Goal: Task Accomplishment & Management: Use online tool/utility

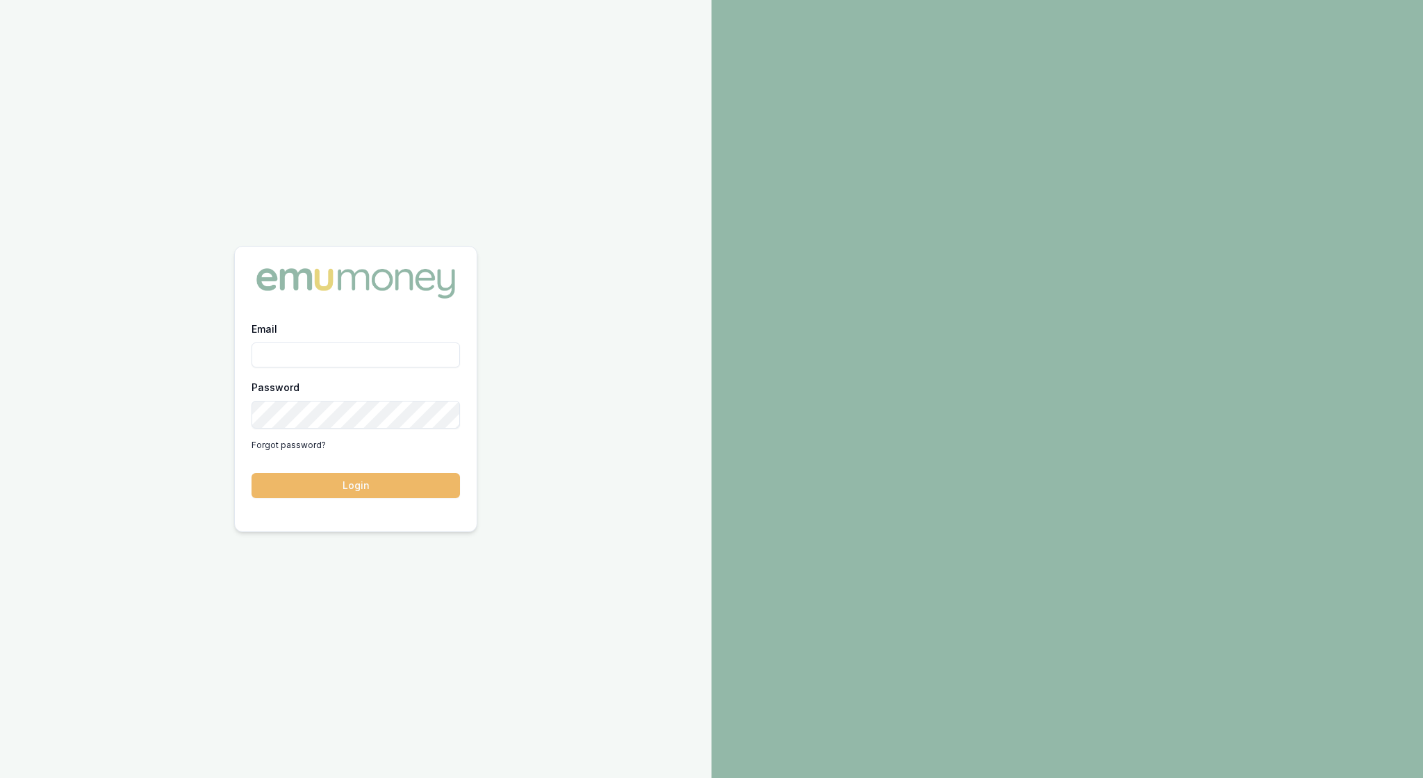
type input "[EMAIL_ADDRESS][PERSON_NAME][DOMAIN_NAME]"
click at [374, 485] on button "Login" at bounding box center [356, 485] width 208 height 25
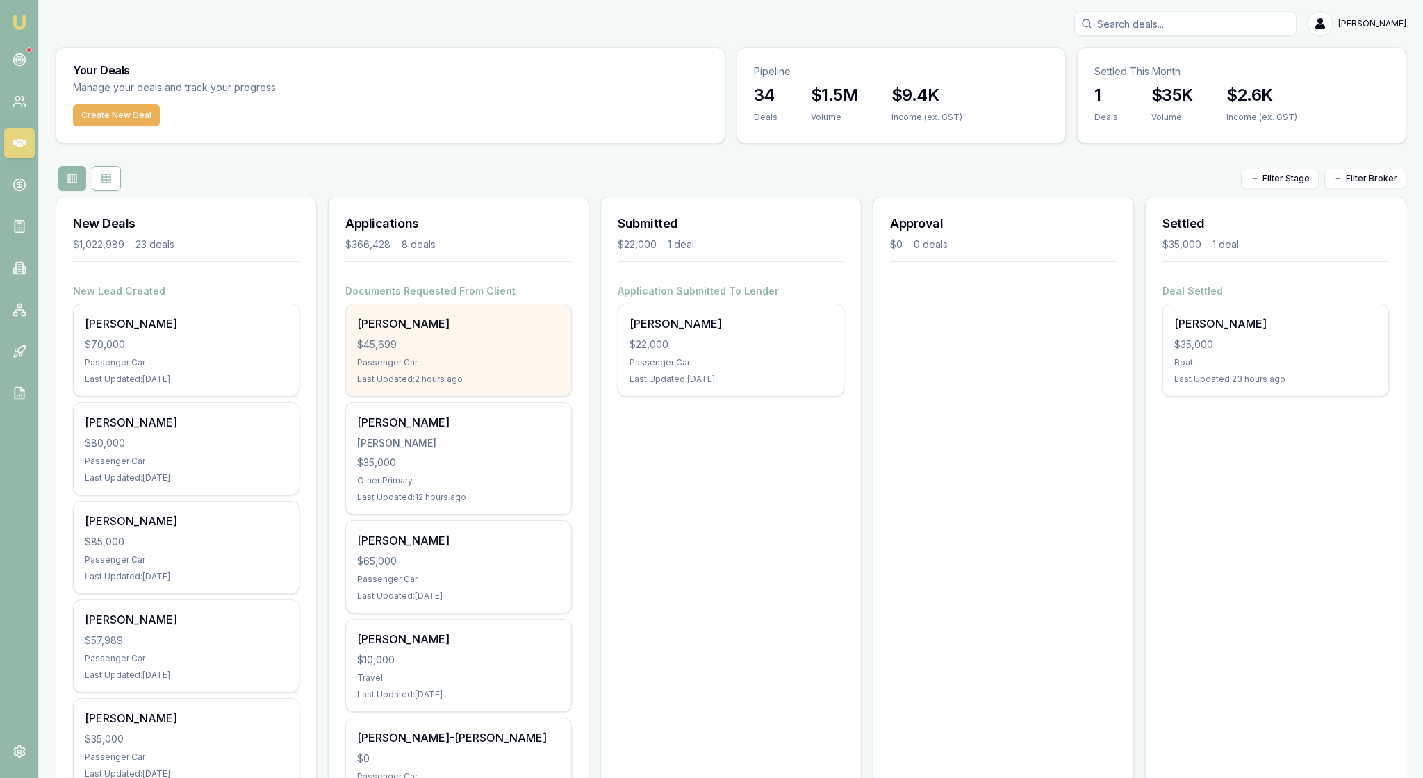
click at [484, 368] on div "Passenger Car" at bounding box center [458, 362] width 203 height 11
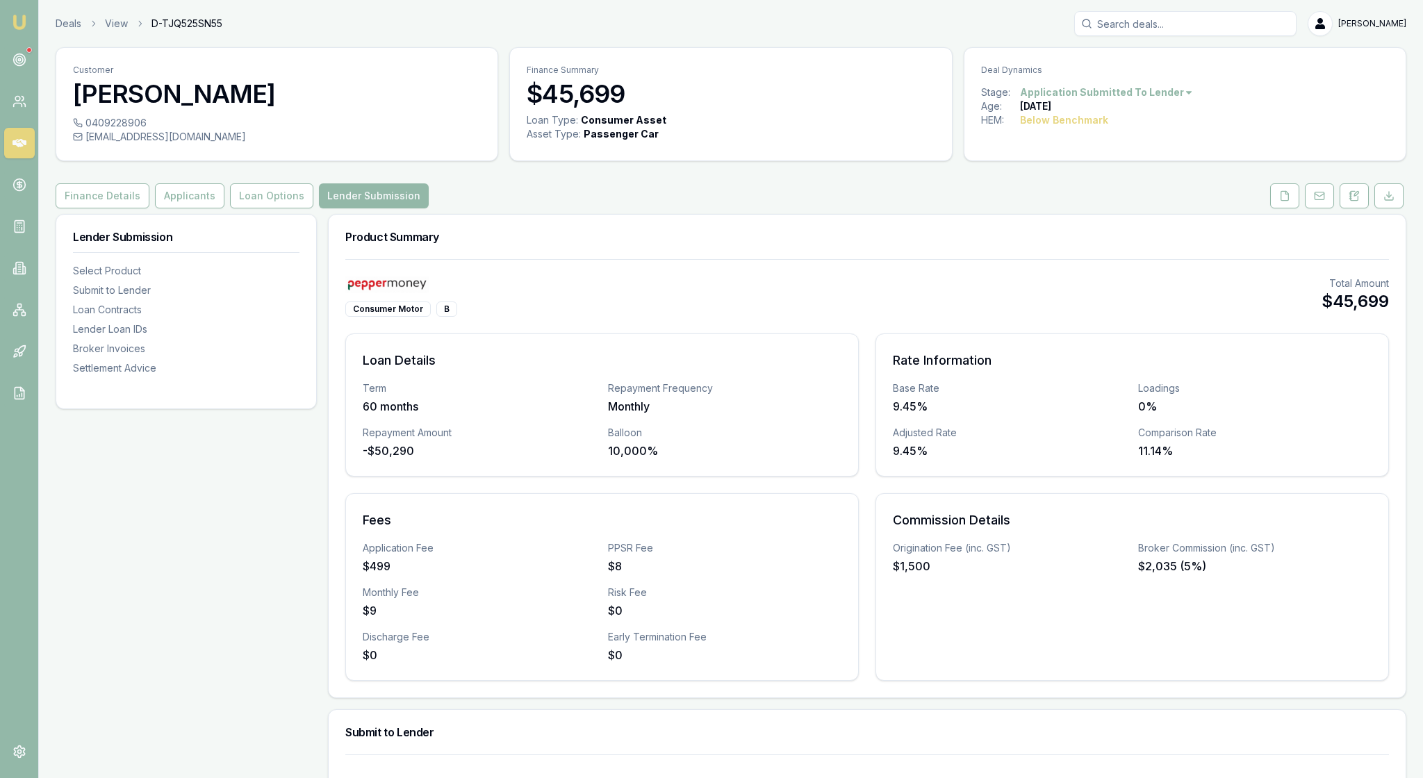
click at [857, 545] on div "Loan Details Term 60 months Repayment Frequency Monthly Repayment Amount -$50,2…" at bounding box center [867, 507] width 1044 height 347
click at [313, 208] on button "Loan Options" at bounding box center [271, 195] width 83 height 25
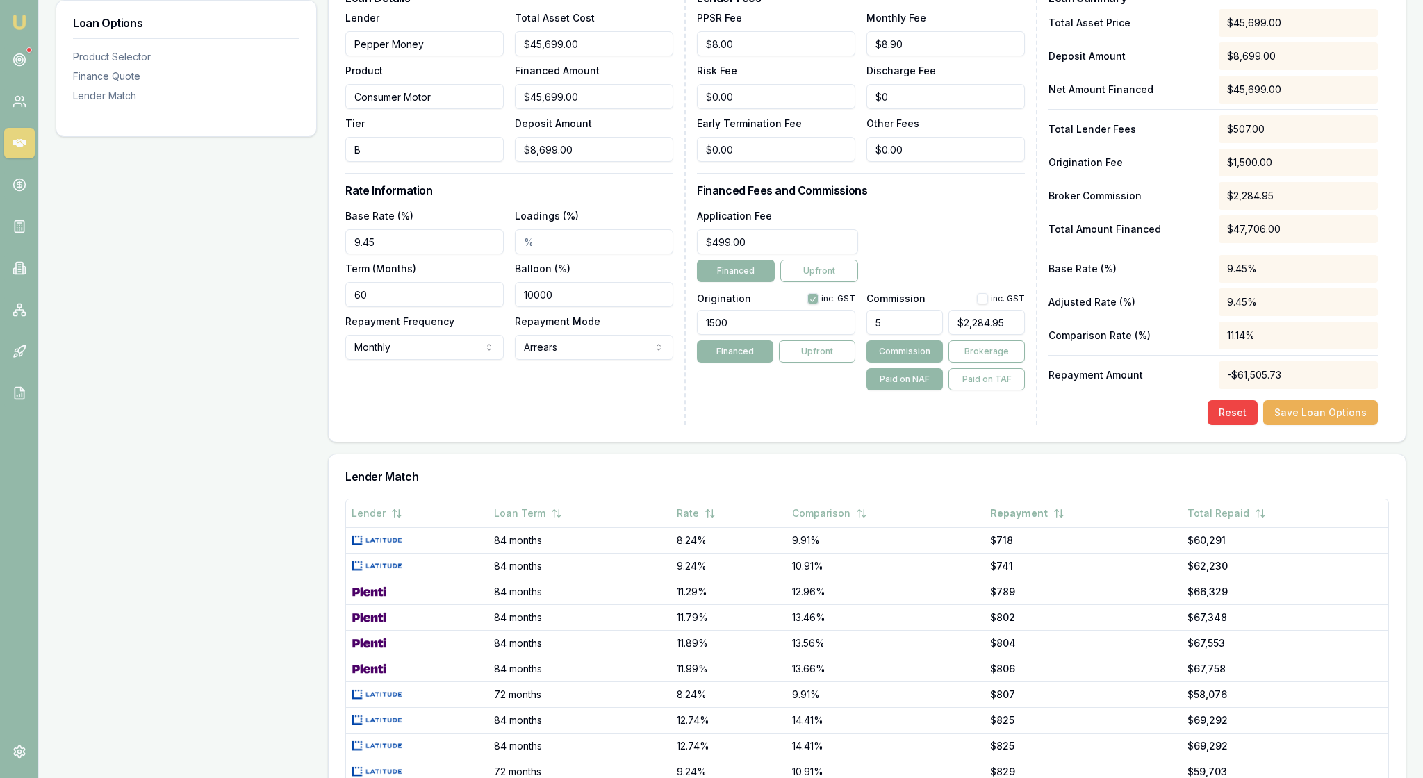
scroll to position [439, 0]
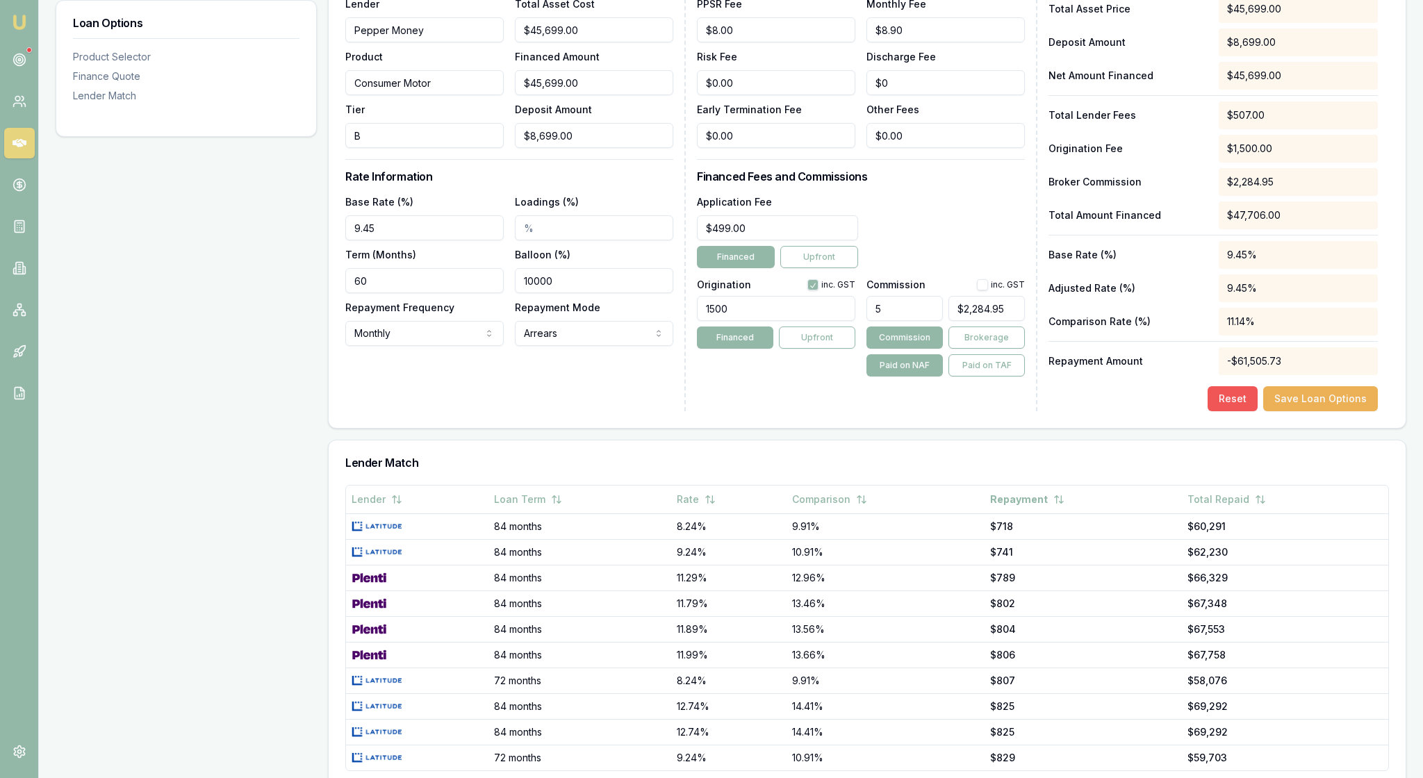
click at [1208, 411] on button "Reset" at bounding box center [1233, 398] width 50 height 25
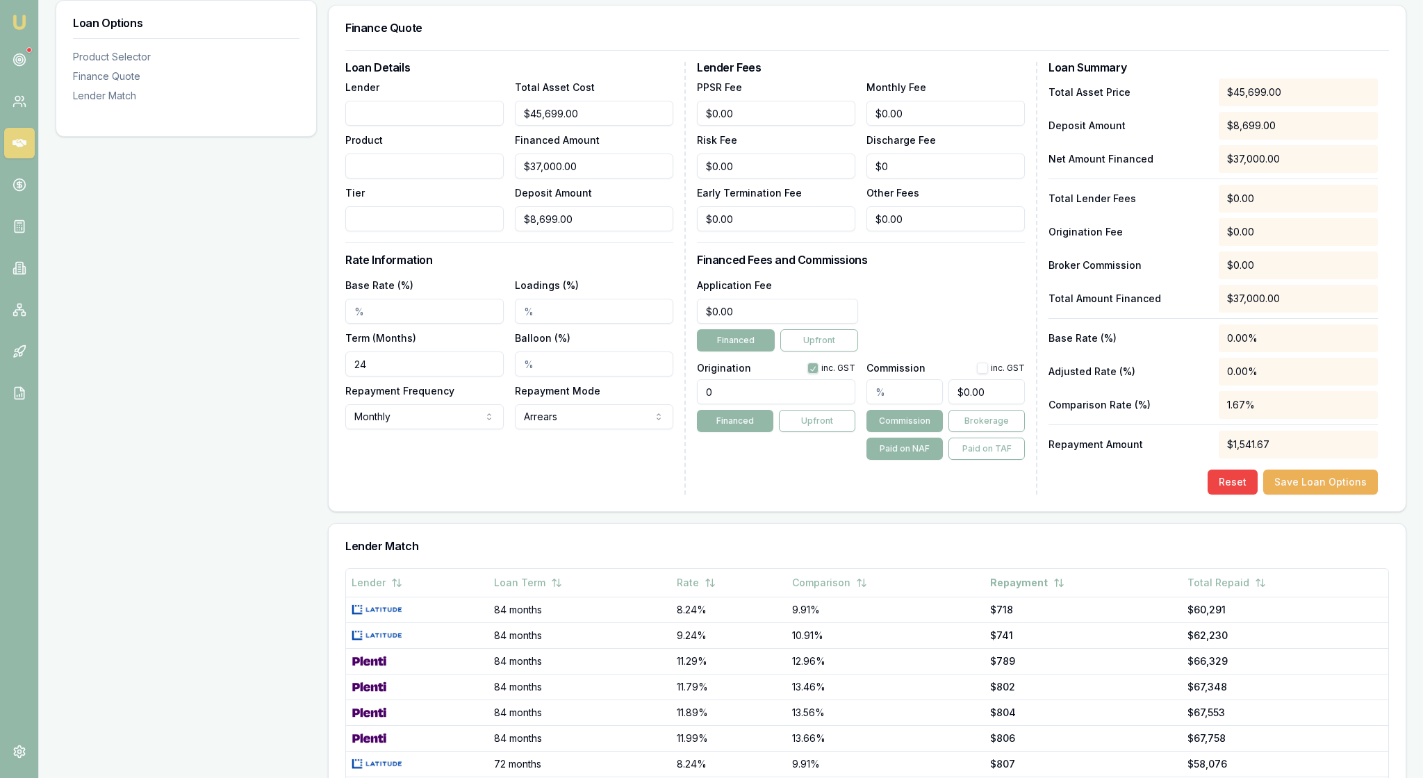
scroll to position [299, 0]
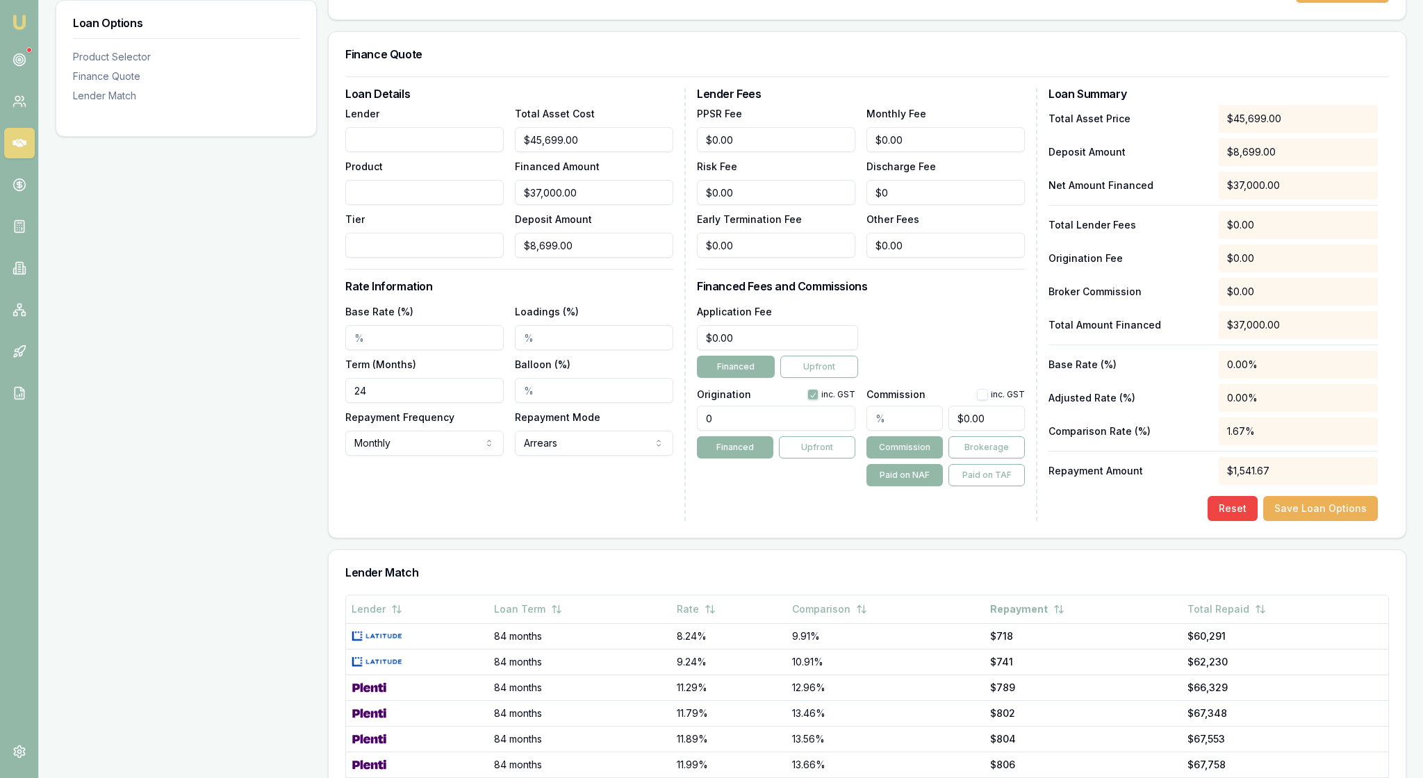
drag, startPoint x: 410, startPoint y: 478, endPoint x: 350, endPoint y: 478, distance: 59.8
click at [350, 478] on div "Loan Details Lender Product Tier Total Asset Cost $45,699.00 Financed Amount $3…" at bounding box center [867, 306] width 1077 height 461
type input "60"
click at [488, 521] on div "Loan Details Lender Product Tier Total Asset Cost $45,699.00 Financed Amount $3…" at bounding box center [515, 304] width 340 height 433
drag, startPoint x: 553, startPoint y: 482, endPoint x: 525, endPoint y: 479, distance: 27.9
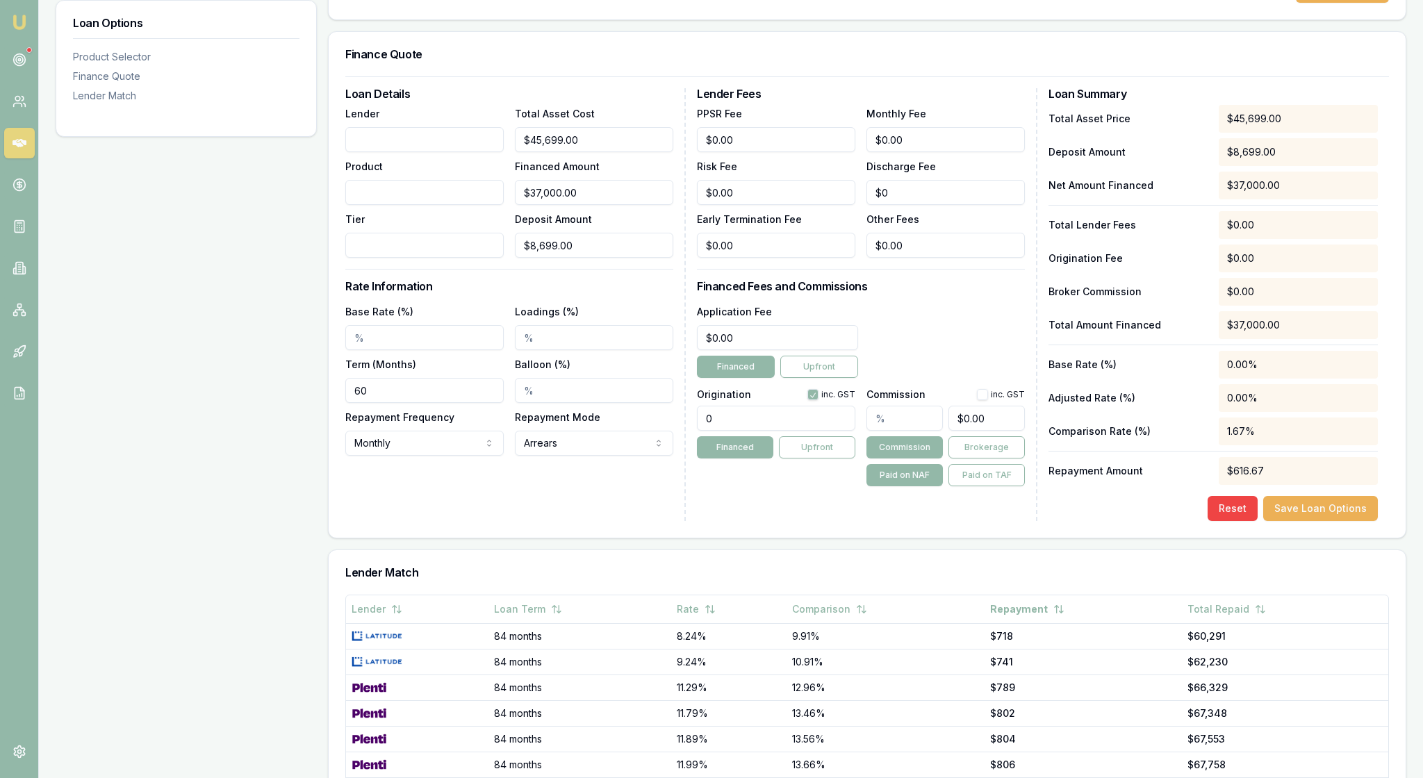
click at [525, 403] on input "Balloon (%)" at bounding box center [594, 390] width 158 height 25
type input "10000.00%"
click at [579, 521] on div "Loan Details Lender Product Tier Total Asset Cost $45,699.00 Financed Amount $3…" at bounding box center [515, 304] width 340 height 433
click at [374, 350] on input "Base Rate (%)" at bounding box center [424, 337] width 158 height 25
type input "9.69%"
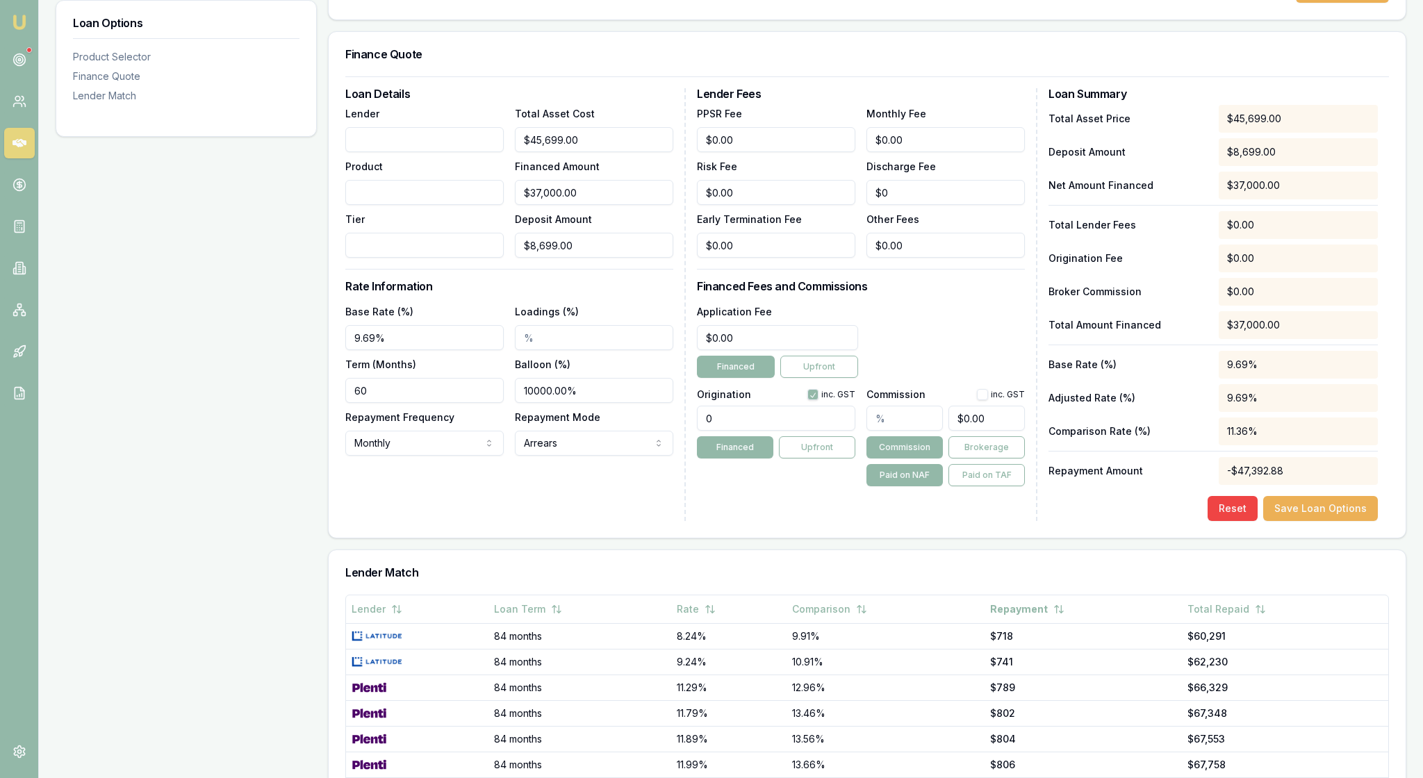
click at [588, 521] on div "Loan Details Lender Product Tier Total Asset Cost $45,699.00 Financed Amount $3…" at bounding box center [515, 304] width 340 height 433
click at [389, 152] on div "Lender" at bounding box center [424, 128] width 158 height 47
click at [386, 152] on input "Lender" at bounding box center [424, 139] width 158 height 25
click at [571, 99] on h3 "Loan Details" at bounding box center [509, 93] width 328 height 11
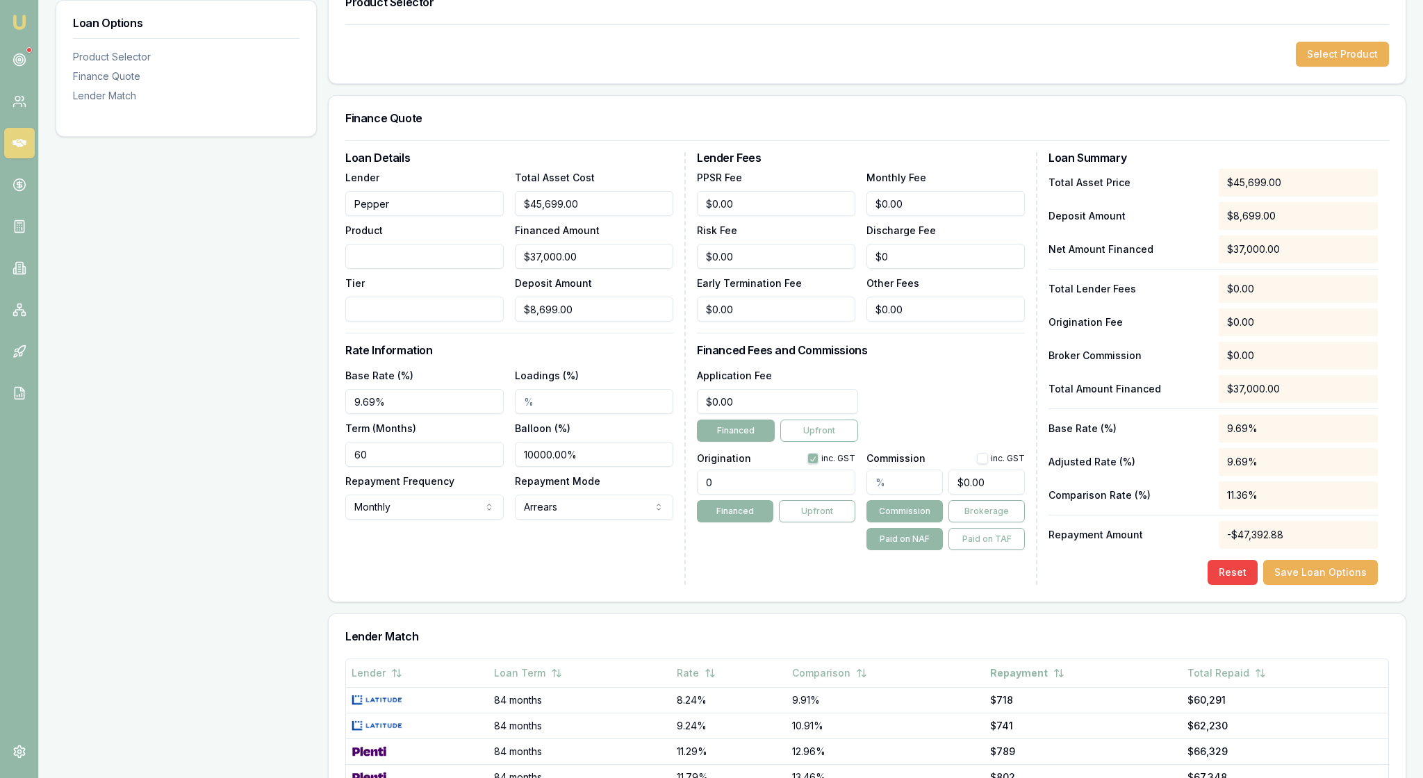
scroll to position [167, 0]
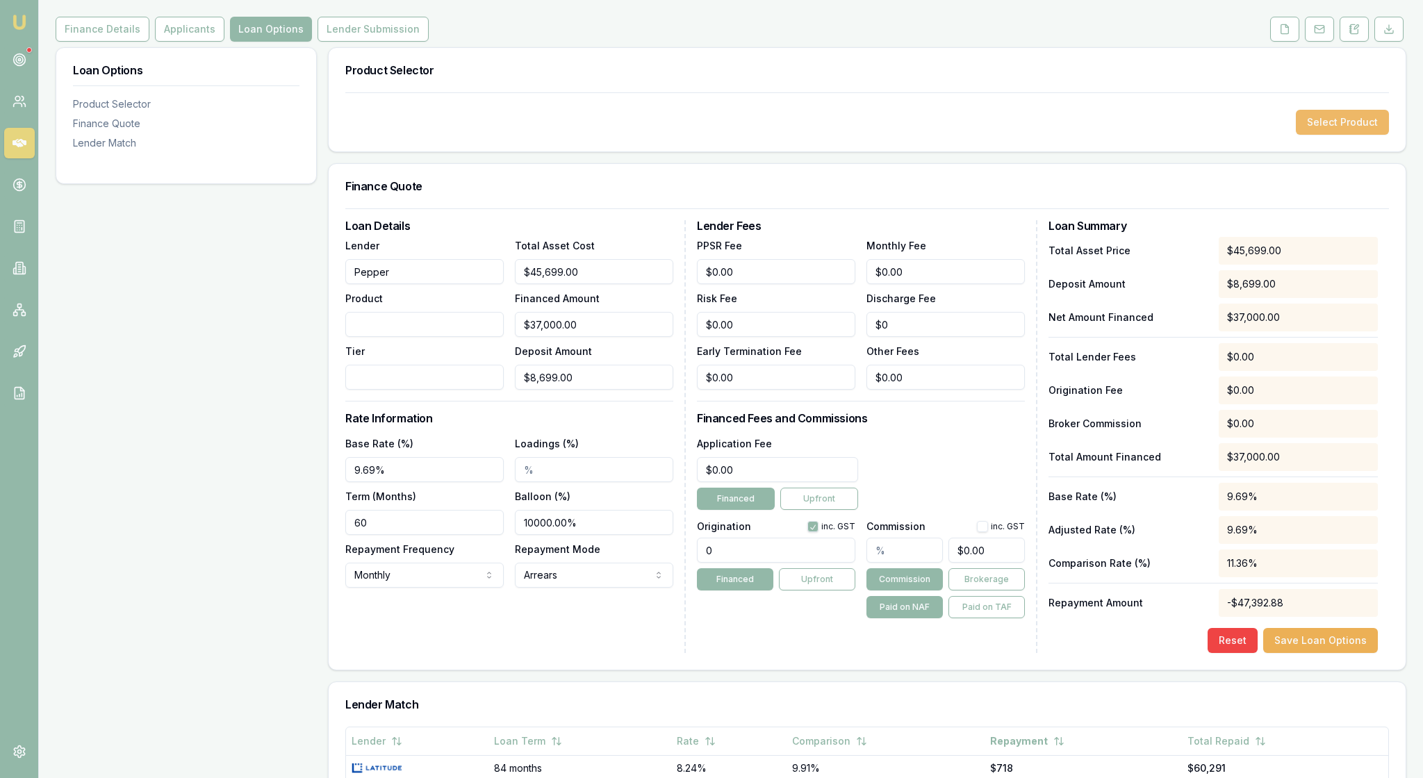
click at [1320, 135] on button "Select Product" at bounding box center [1342, 122] width 93 height 25
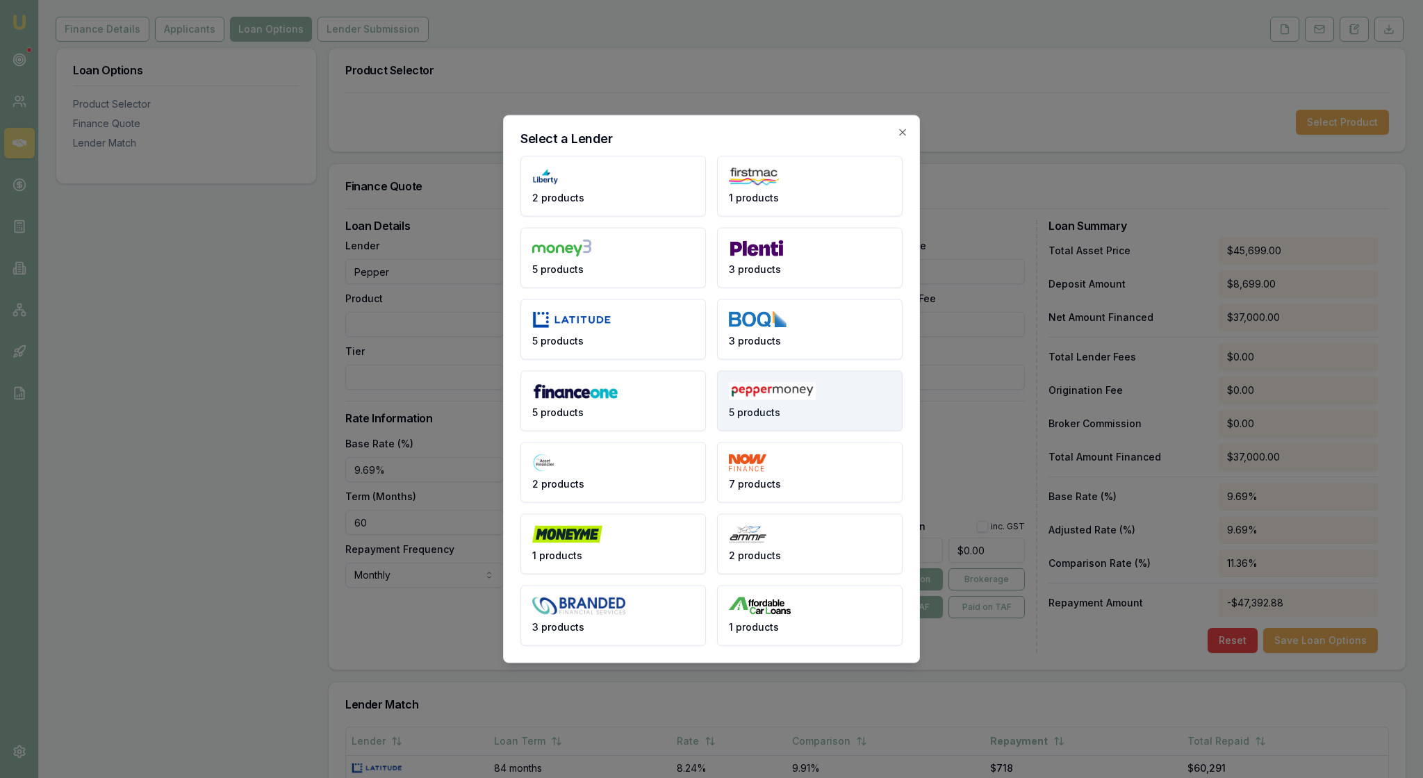
click at [827, 399] on button "5 products" at bounding box center [810, 401] width 186 height 60
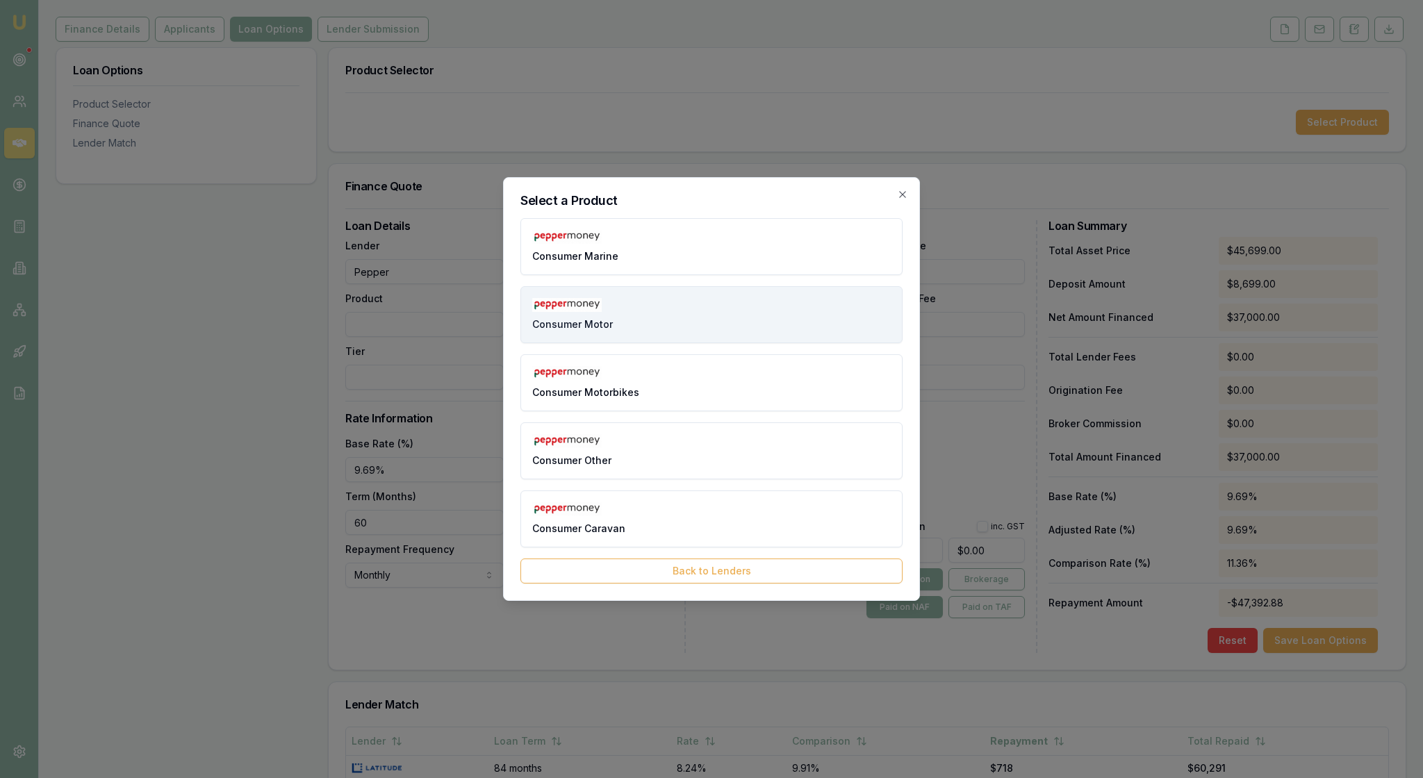
click at [689, 303] on button "Consumer Motor" at bounding box center [711, 314] width 382 height 57
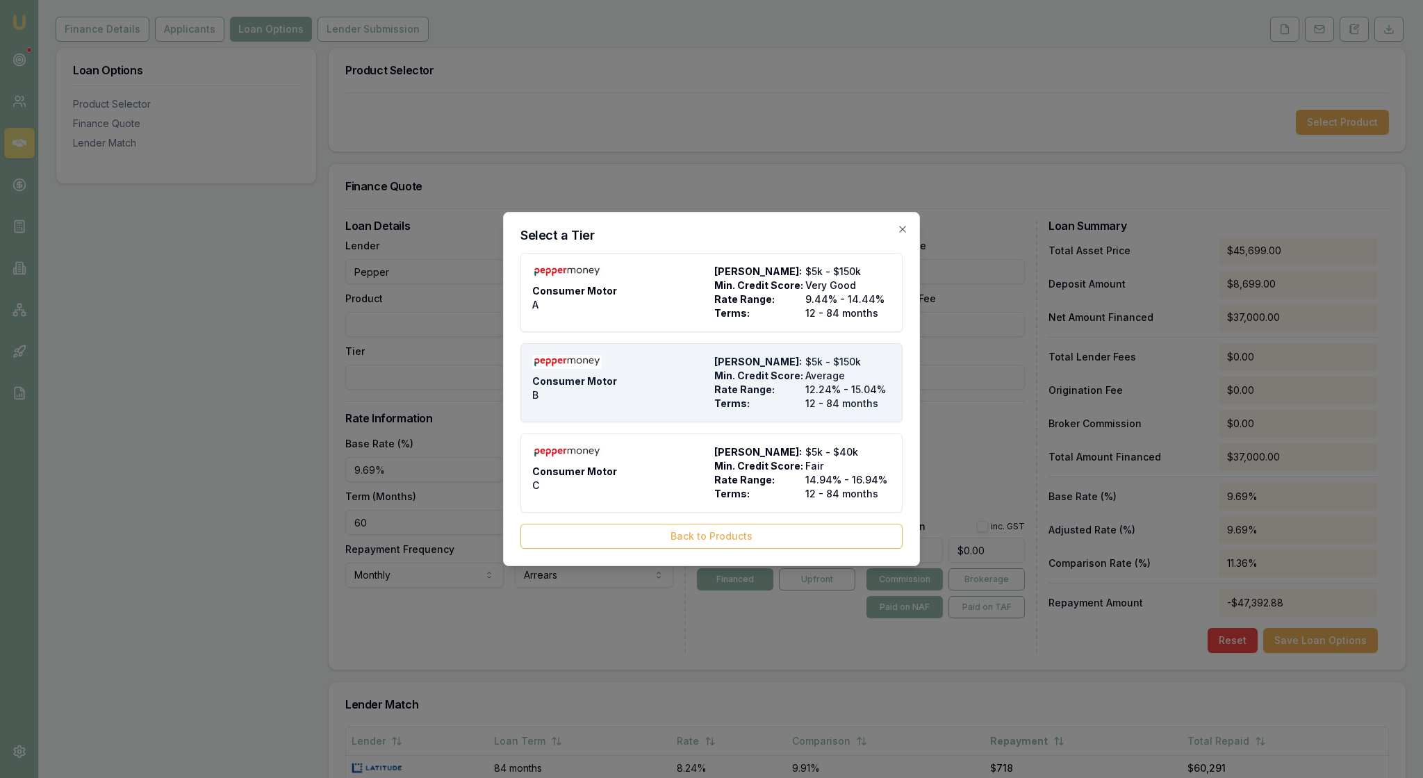
click at [663, 386] on div "Consumer Motor B" at bounding box center [620, 383] width 176 height 56
type input "Pepper Money"
type input "Consumer Motor"
type input "B"
type input "$45,699.00"
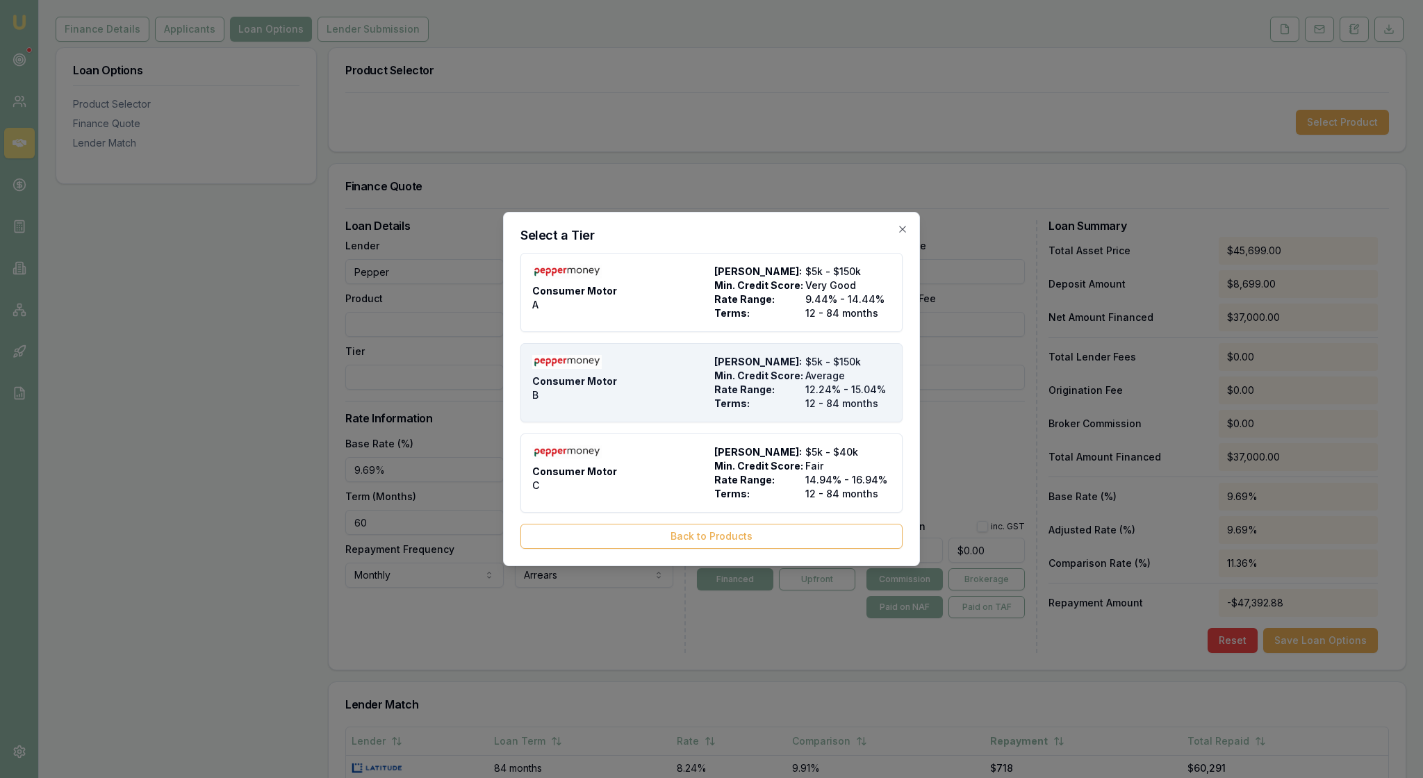
type input "12.24"
type input "12"
type input "$8.90"
type input "$499.00"
type input "1500"
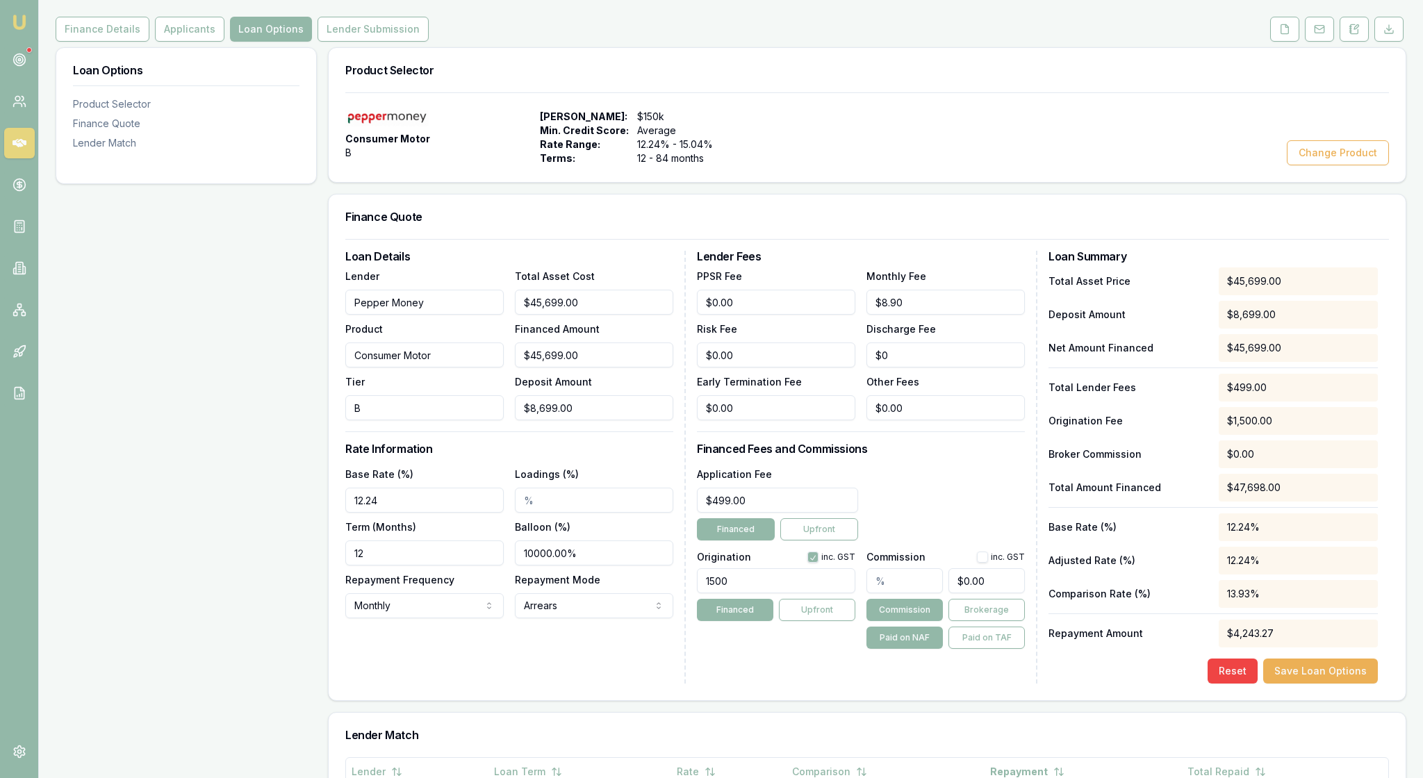
drag, startPoint x: 407, startPoint y: 581, endPoint x: 332, endPoint y: 578, distance: 75.1
click at [332, 578] on div "Finance Quote Loan Details Lender Pepper Money Product Consumer Motor Tier B To…" at bounding box center [867, 447] width 1078 height 507
type input "9.69%"
drag, startPoint x: 395, startPoint y: 646, endPoint x: 350, endPoint y: 645, distance: 44.5
click at [350, 645] on div "Loan Details Lender Pepper Money Product Consumer Motor Tier B Total Asset Cost…" at bounding box center [867, 469] width 1077 height 461
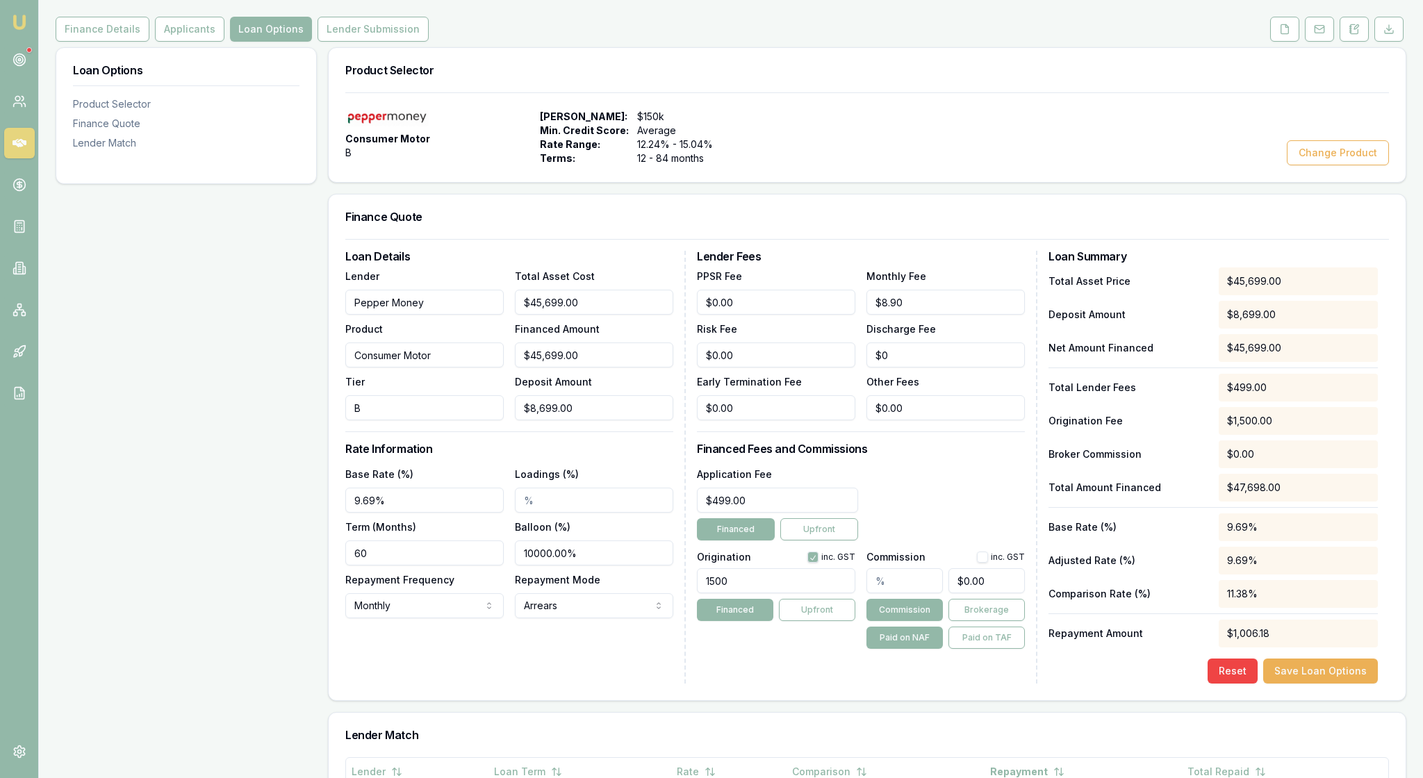
type input "60"
click at [504, 513] on div "Loan Details Lender Pepper Money Product Consumer Motor Tier B Total Asset Cost…" at bounding box center [515, 467] width 340 height 433
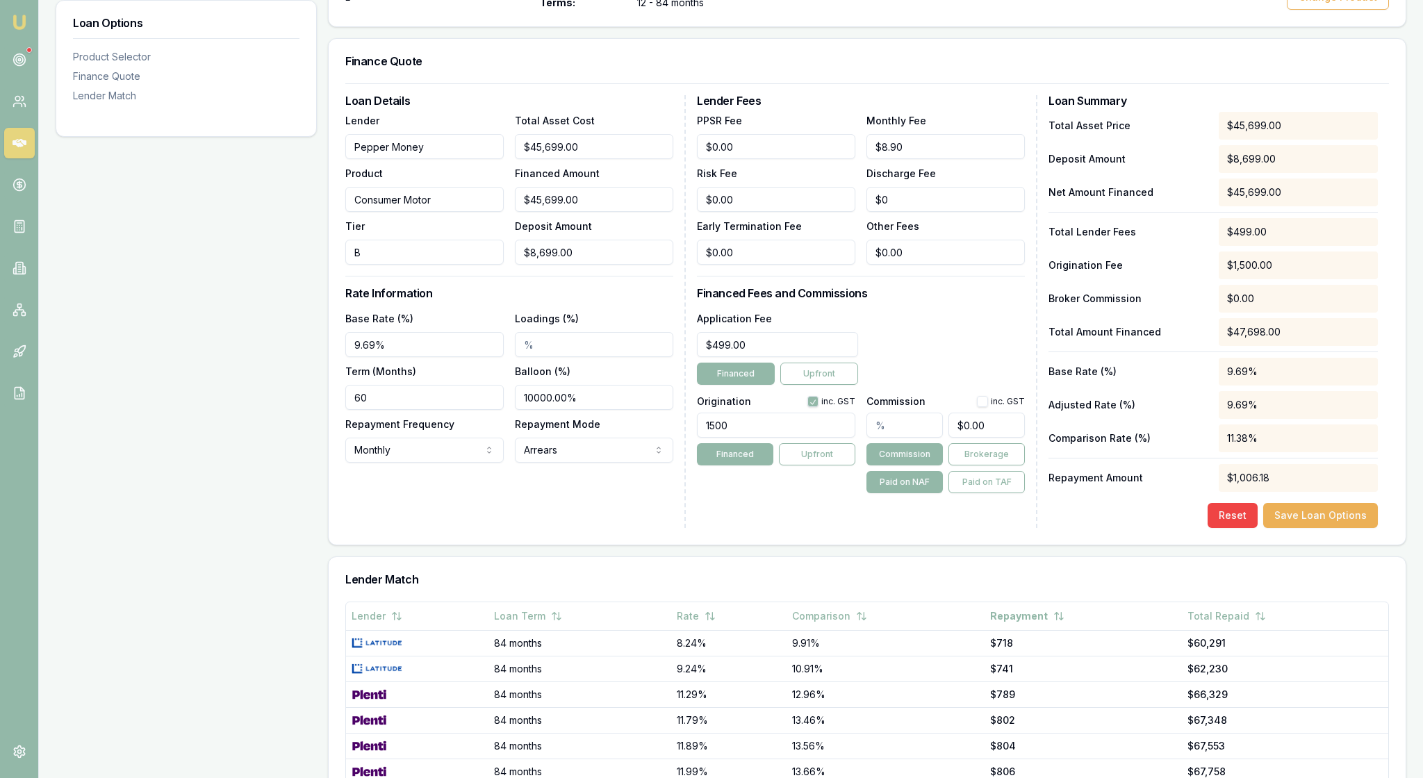
scroll to position [286, 0]
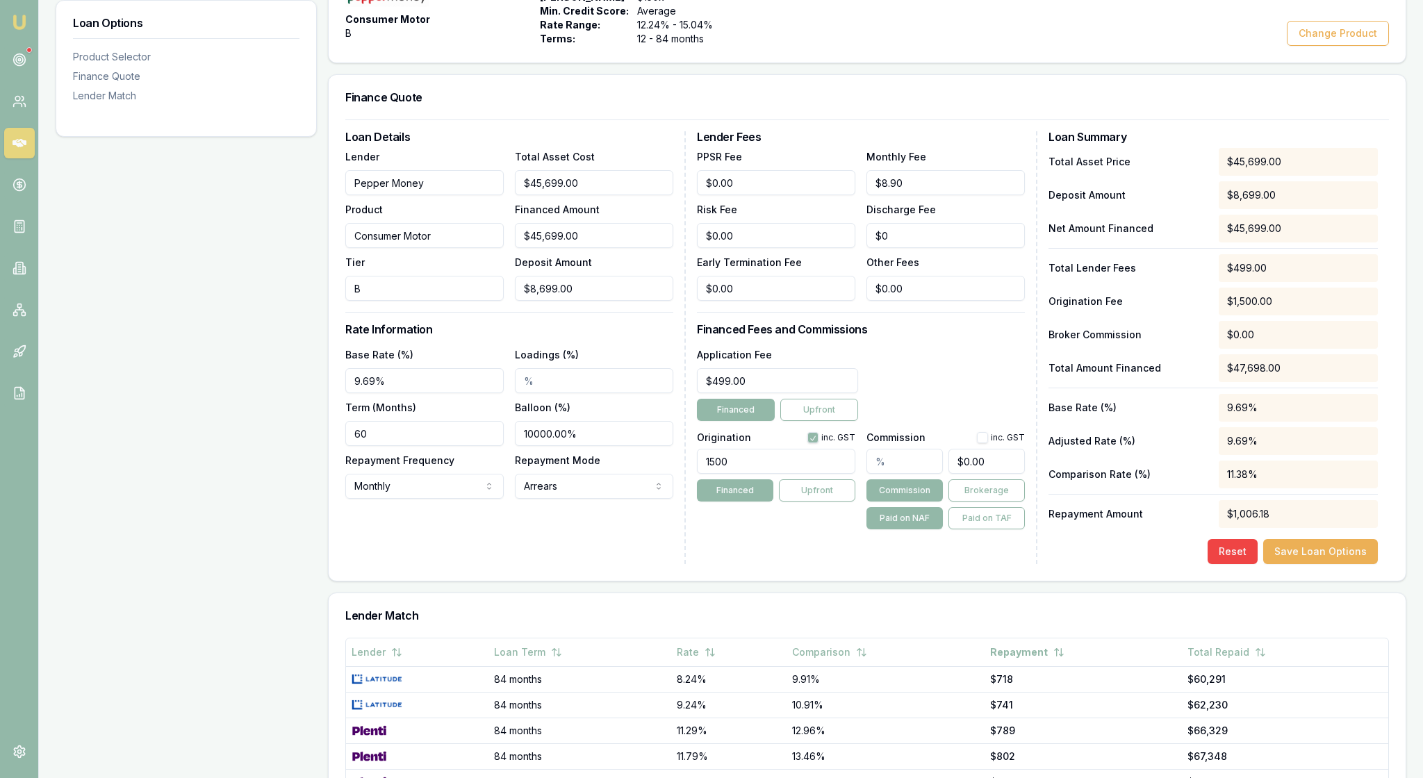
click at [902, 474] on input "text" at bounding box center [904, 461] width 76 height 25
type input "5"
type input "$2,284.95"
type input "5.00%"
click at [964, 421] on div "Application Fee $499.00 Financed Upfront" at bounding box center [861, 383] width 328 height 75
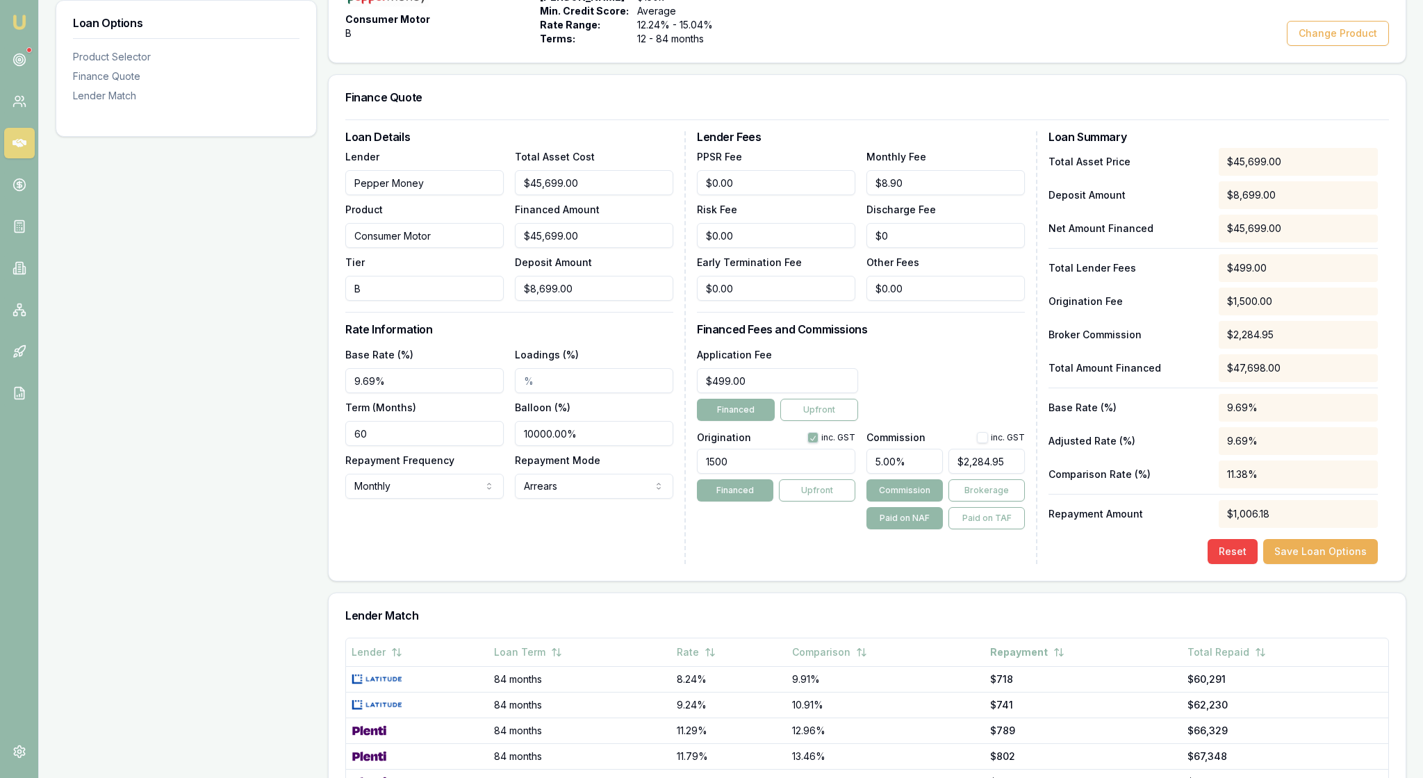
click at [977, 443] on button "button" at bounding box center [982, 437] width 11 height 11
checkbox input "true"
click at [949, 421] on div "Application Fee $499.00 Financed Upfront" at bounding box center [861, 383] width 328 height 75
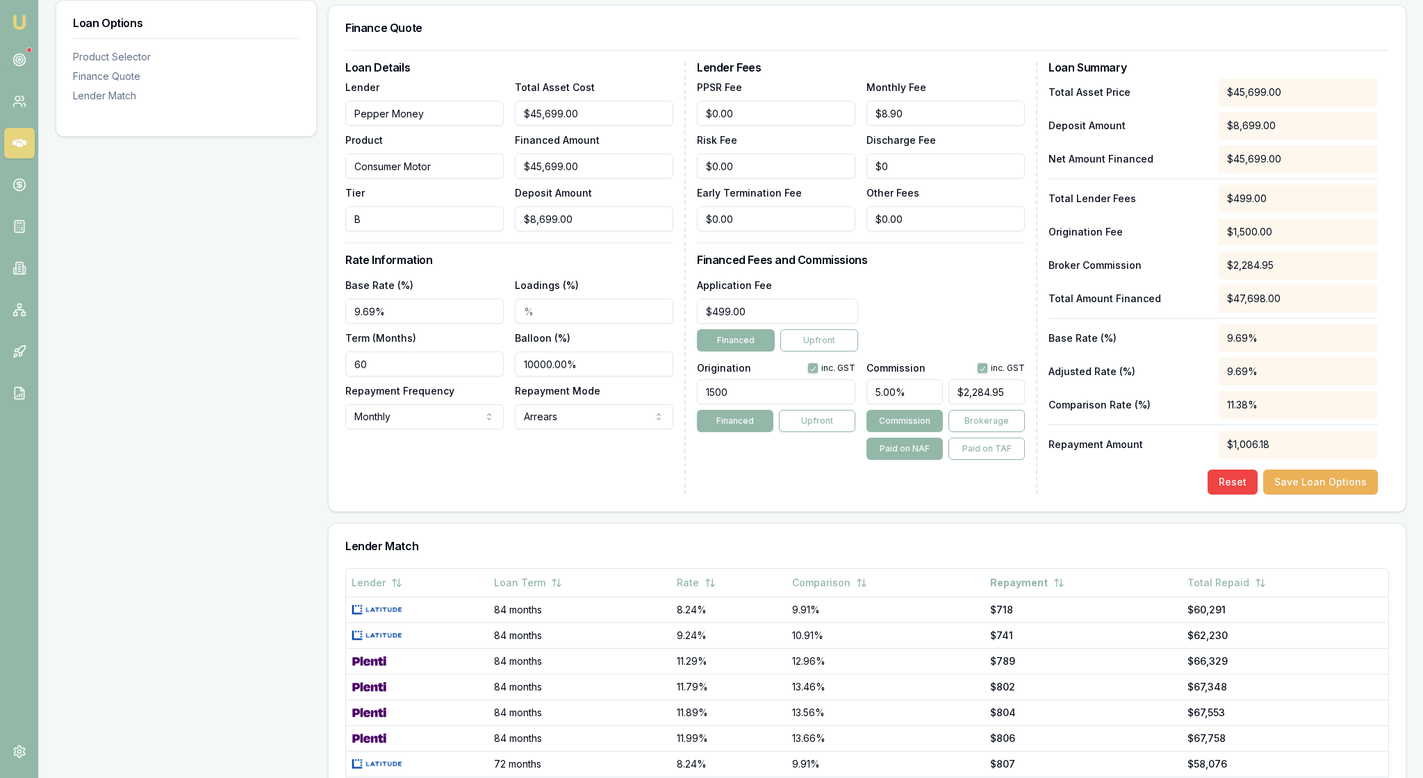
scroll to position [357, 0]
drag, startPoint x: 616, startPoint y: 453, endPoint x: 513, endPoint y: 446, distance: 103.1
click at [511, 428] on div "Base Rate (%) 9.69% Loadings (%) Term (Months) 60 Balloon (%) 10000.00% Repayme…" at bounding box center [509, 351] width 328 height 153
click at [549, 493] on div "Loan Details Lender Pepper Money Product Consumer Motor Tier B Total Asset Cost…" at bounding box center [515, 276] width 340 height 433
click at [527, 375] on input "Balloon (%)" at bounding box center [594, 362] width 158 height 25
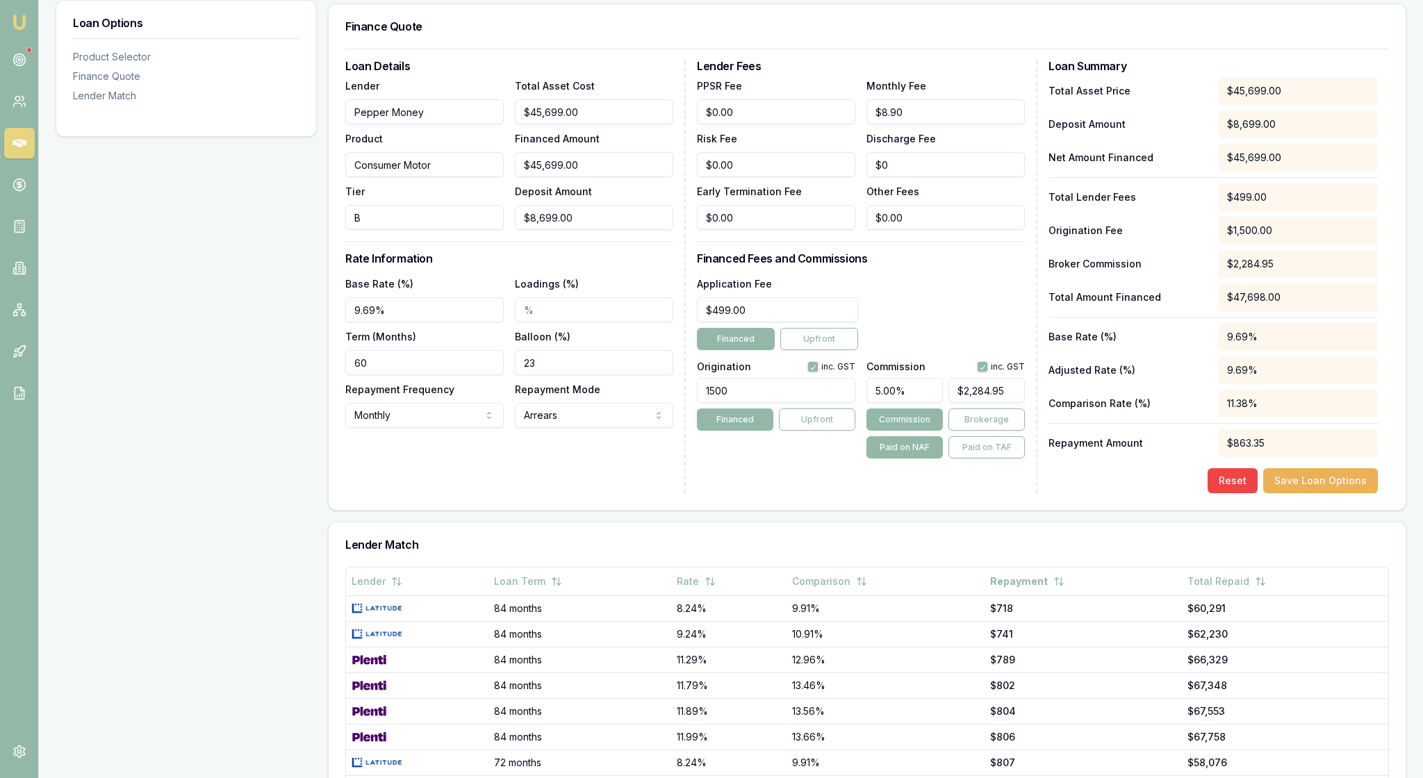
type input "23.00%"
click at [638, 493] on div "Loan Details Lender Pepper Money Product Consumer Motor Tier B Total Asset Cost…" at bounding box center [515, 276] width 340 height 433
drag, startPoint x: 756, startPoint y: 171, endPoint x: 709, endPoint y: 171, distance: 47.2
click at [709, 124] on input "0" at bounding box center [776, 111] width 158 height 25
type input "$8.00"
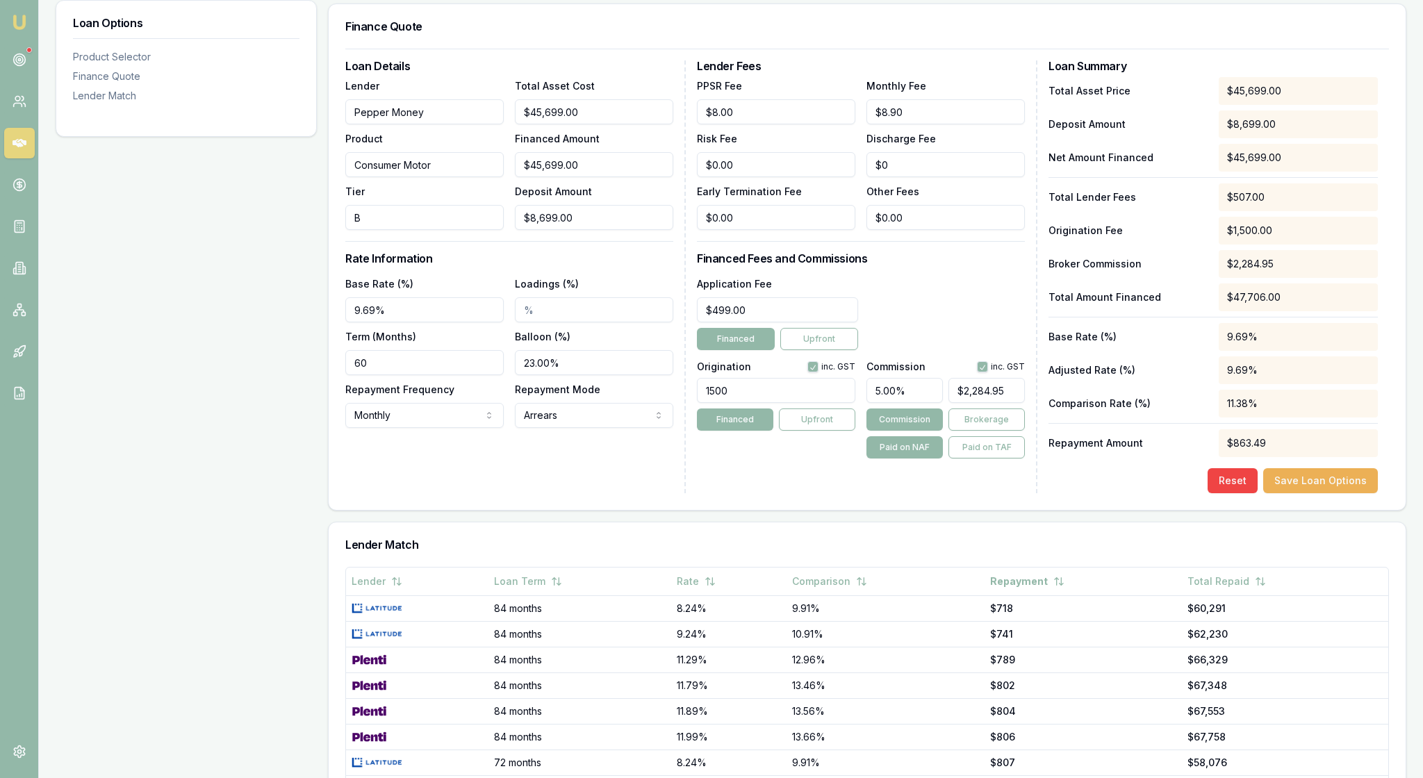
click at [832, 104] on form "Loan Details Lender Pepper Money Product Consumer Motor Tier B Total Asset Cost…" at bounding box center [867, 271] width 1044 height 445
drag, startPoint x: 589, startPoint y: 454, endPoint x: 516, endPoint y: 452, distance: 73.7
click at [516, 428] on div "Base Rate (%) 9.69% Loadings (%) Term (Months) 60 Balloon (%) 23.00% Repayment …" at bounding box center [509, 351] width 328 height 153
type input "25.00%"
click at [611, 493] on div "Loan Details Lender Pepper Money Product Consumer Motor Tier B Total Asset Cost…" at bounding box center [515, 276] width 340 height 433
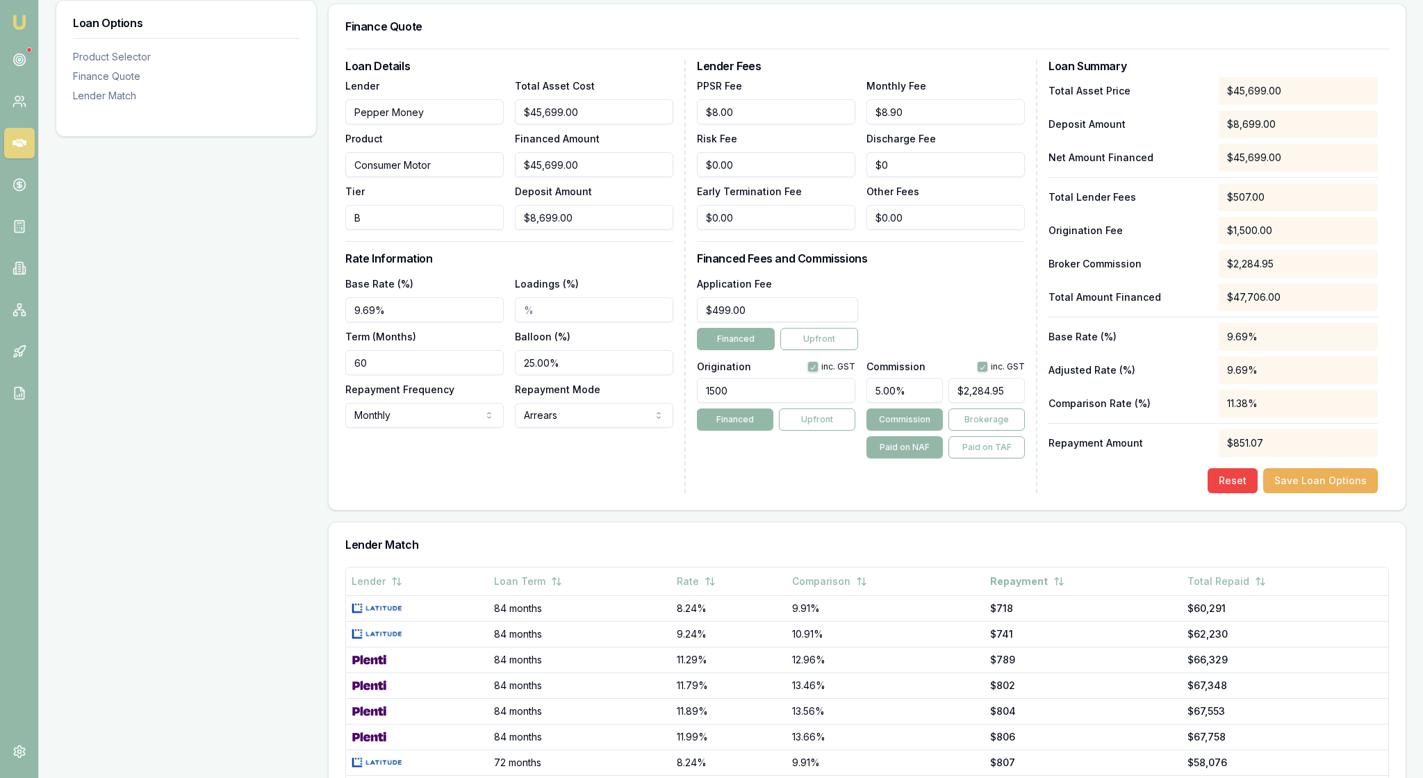
click at [621, 493] on div "Loan Details Lender Pepper Money Product Consumer Motor Tier B Total Asset Cost…" at bounding box center [515, 276] width 340 height 433
click at [1208, 493] on button "Reset" at bounding box center [1233, 480] width 50 height 25
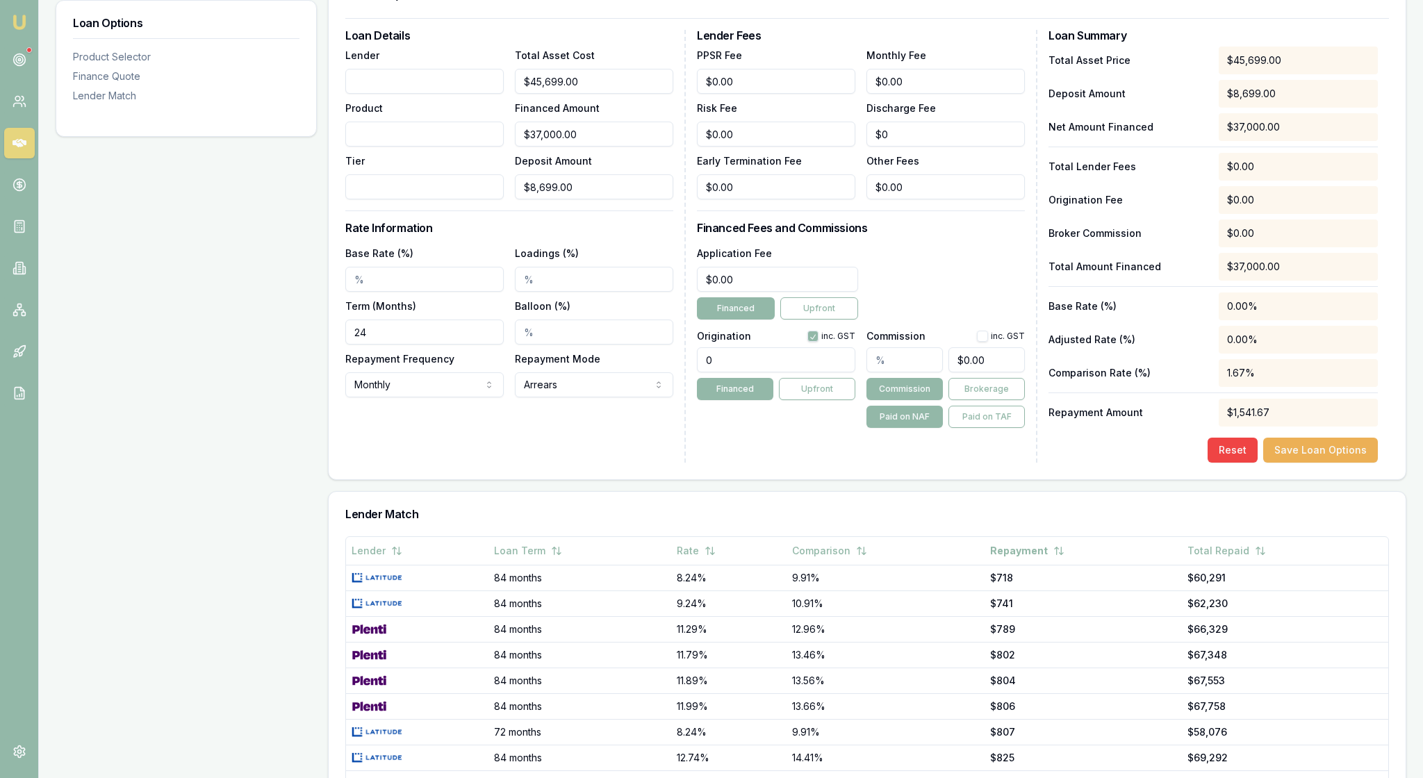
click at [742, 463] on div "Lender Fees PPSR Fee $0.00 Monthly Fee $0.00 Risk Fee $0.00 Discharge Fee $0 Ea…" at bounding box center [867, 246] width 340 height 433
drag, startPoint x: 395, startPoint y: 418, endPoint x: 342, endPoint y: 418, distance: 52.8
click at [342, 418] on div "Loan Details Lender Product Tier Total Asset Cost $45,699.00 Financed Amount $3…" at bounding box center [867, 248] width 1077 height 461
type input "60"
click at [374, 292] on input "Base Rate (%)" at bounding box center [424, 279] width 158 height 25
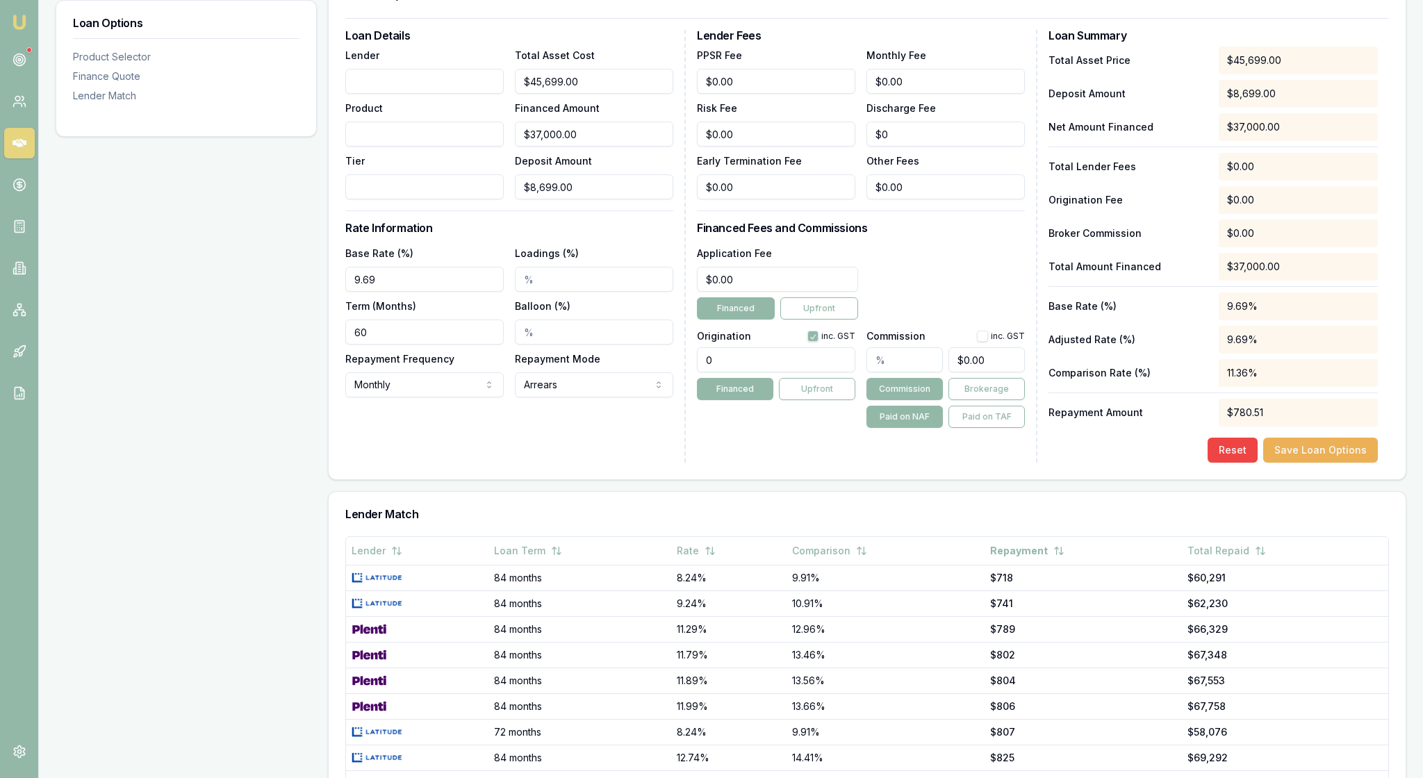
type input "9.69%"
click at [596, 463] on div "Loan Details Lender Product Tier Total Asset Cost $45,699.00 Financed Amount $3…" at bounding box center [515, 246] width 340 height 433
click at [539, 345] on input "Balloon (%)" at bounding box center [594, 332] width 158 height 25
click at [667, 463] on div "Loan Details Lender Product Tier Total Asset Cost $45,699.00 Financed Amount $3…" at bounding box center [515, 246] width 340 height 433
click at [1121, 463] on div "Reset Save Loan Options" at bounding box center [1212, 450] width 329 height 25
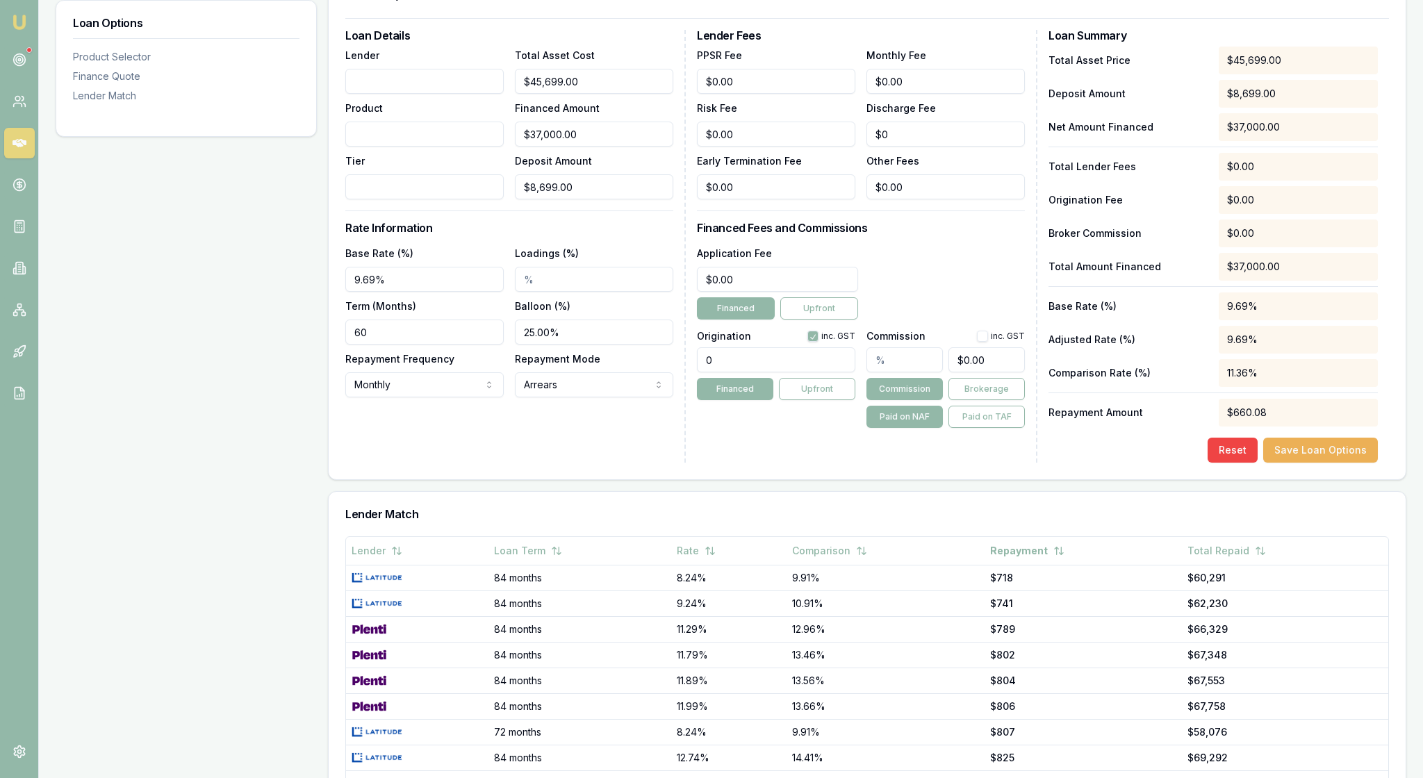
drag, startPoint x: 592, startPoint y: 420, endPoint x: 527, endPoint y: 417, distance: 65.4
click at [527, 345] on input "25.00%" at bounding box center [594, 332] width 158 height 25
type input "23.60%"
click at [603, 463] on div "Loan Details Lender Product Tier Total Asset Cost $45,699.00 Financed Amount $3…" at bounding box center [515, 246] width 340 height 433
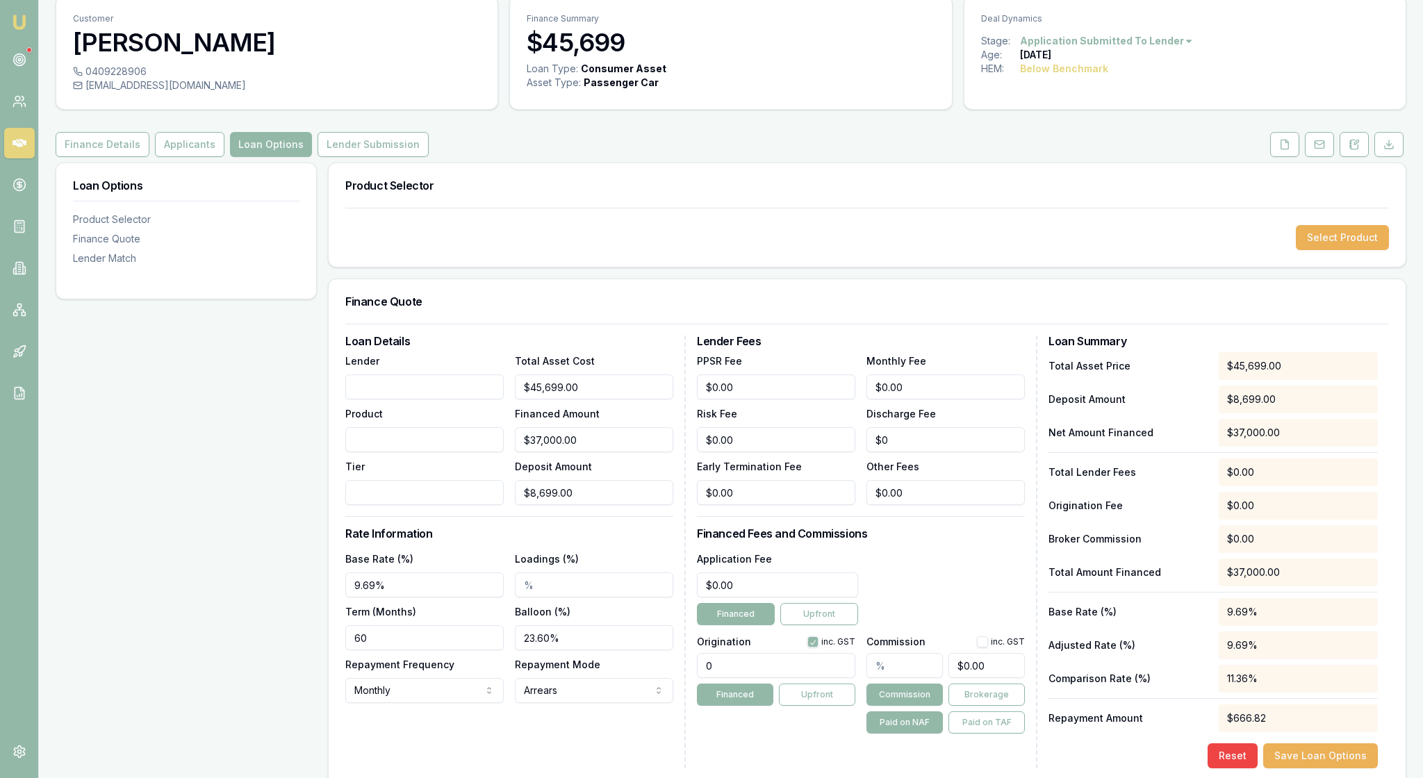
scroll to position [56, 0]
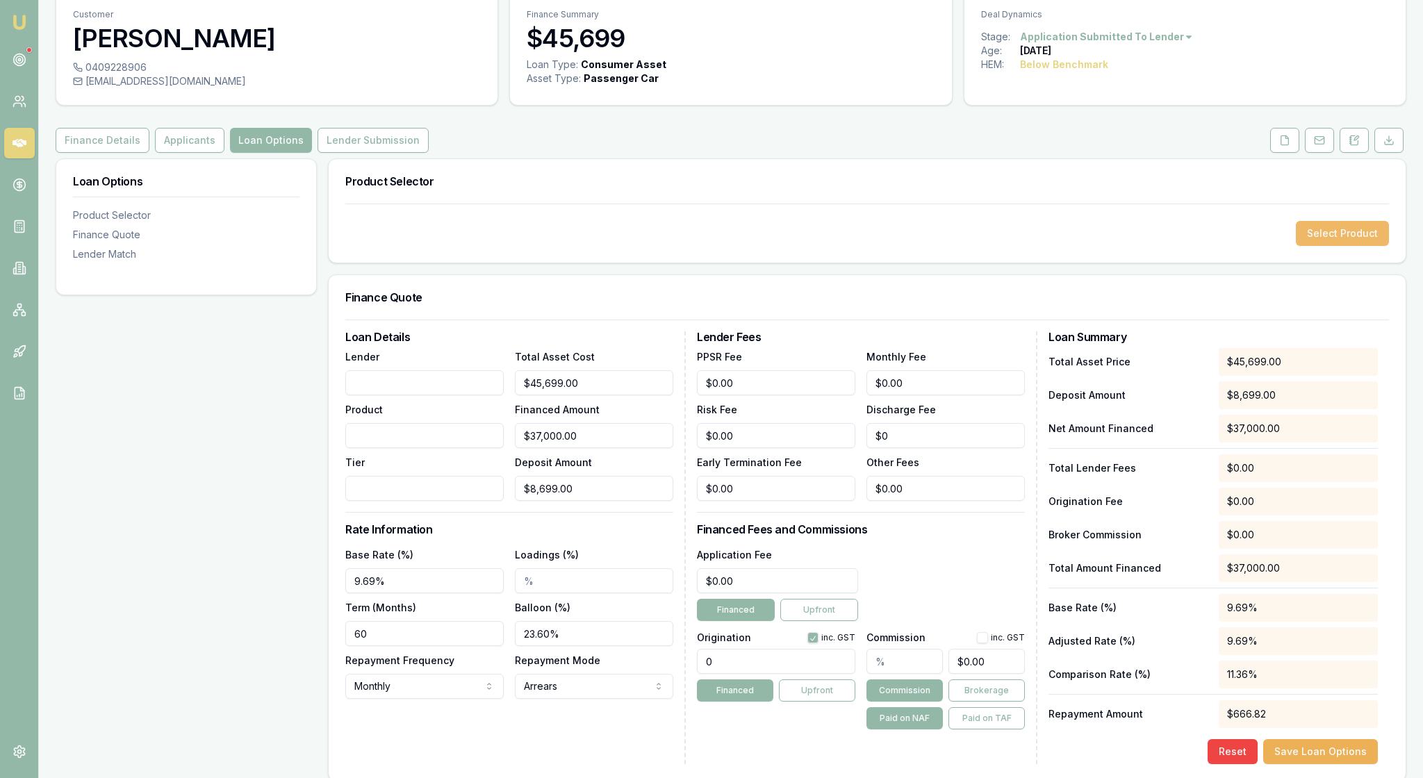
click at [1324, 246] on button "Select Product" at bounding box center [1342, 233] width 93 height 25
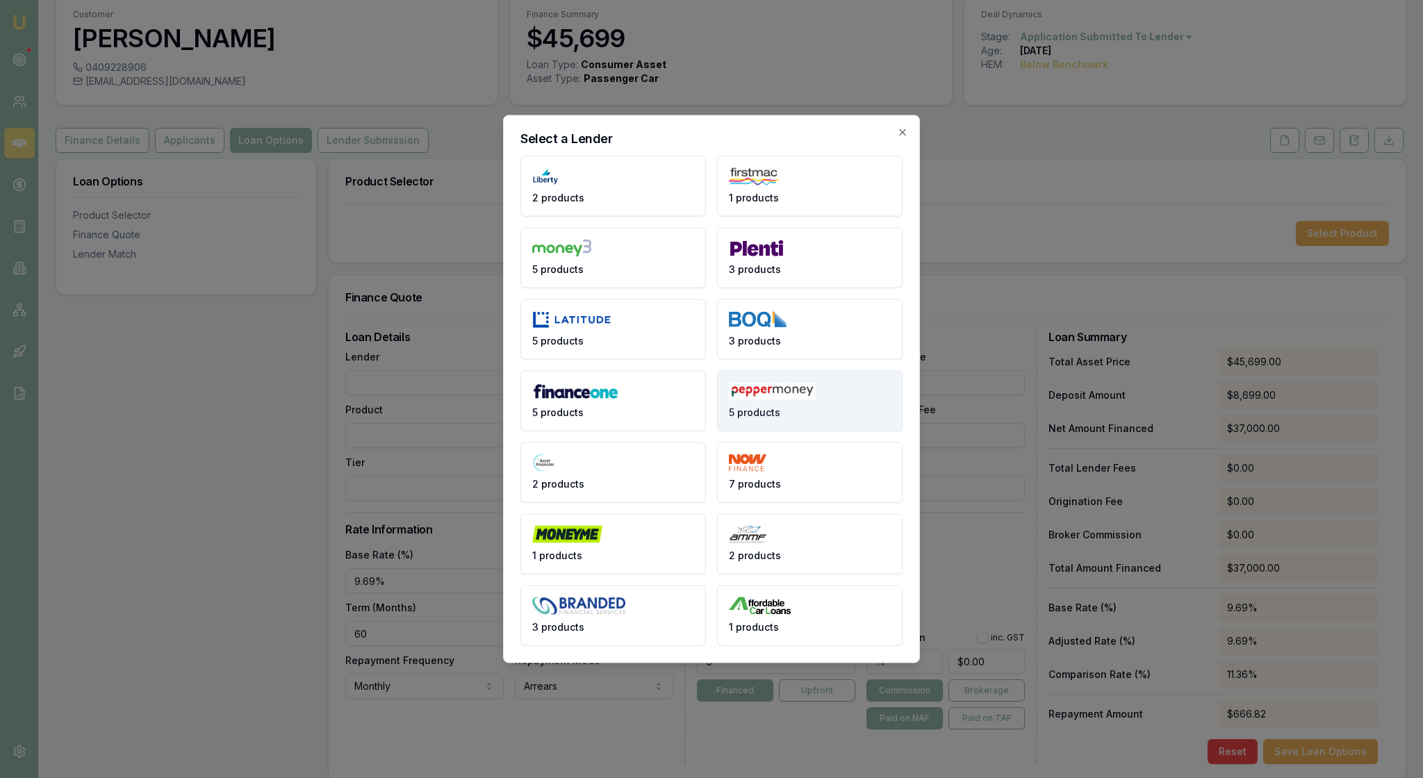
click at [780, 414] on span "5 products" at bounding box center [754, 413] width 51 height 14
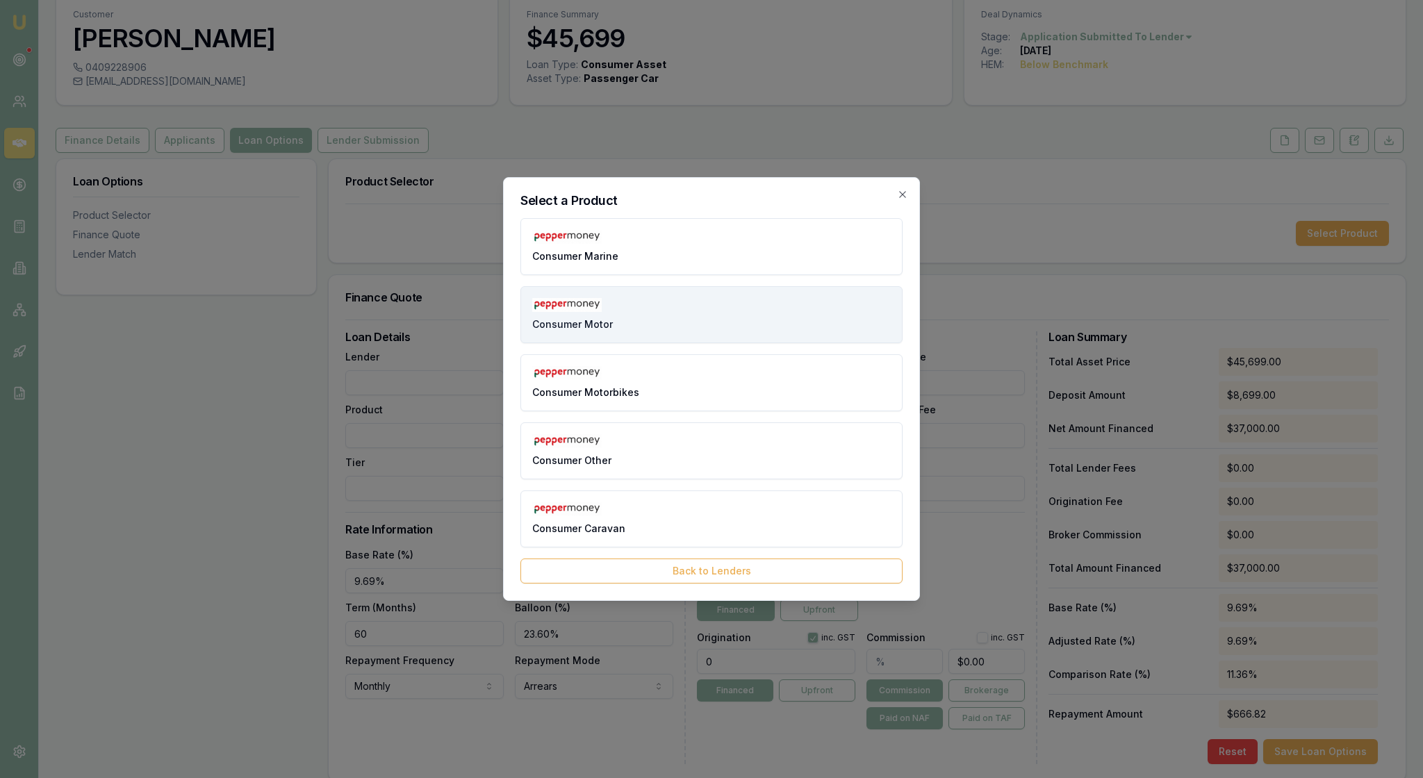
click at [749, 306] on button "Consumer Motor" at bounding box center [711, 314] width 382 height 57
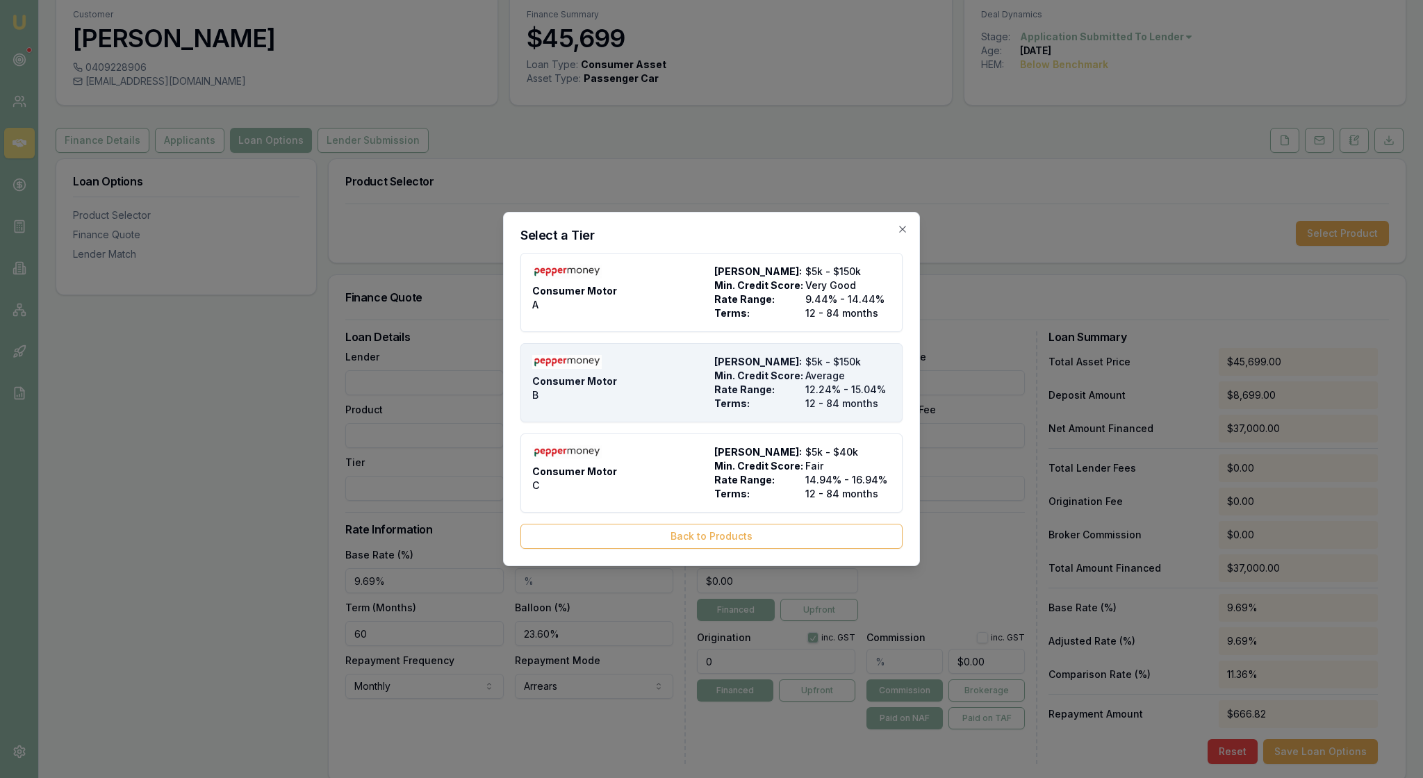
click at [645, 381] on div "Consumer Motor B" at bounding box center [620, 383] width 176 height 56
type input "Pepper Money"
type input "Consumer Motor"
type input "B"
type input "$45,699.00"
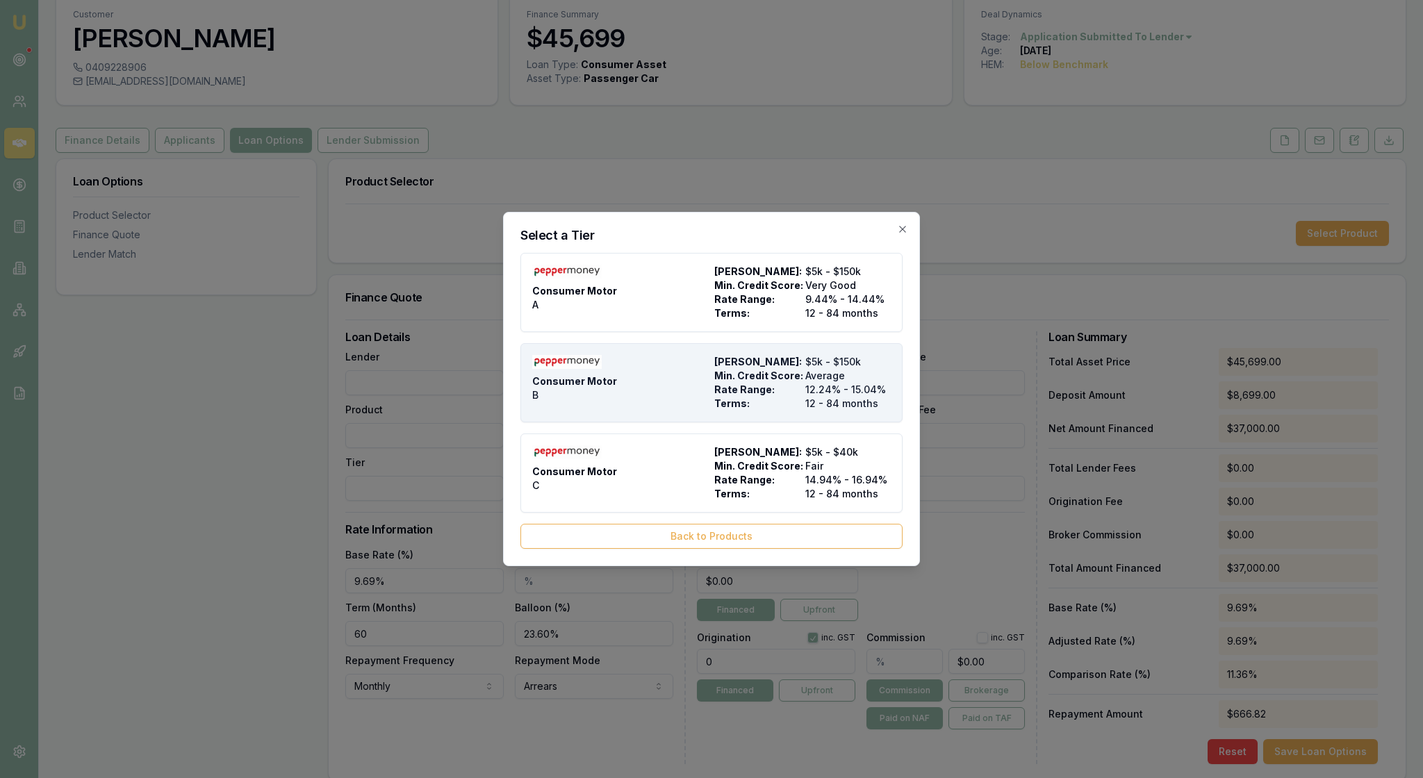
type input "12.24"
type input "12"
type input "$8.90"
type input "$499.00"
type input "1500"
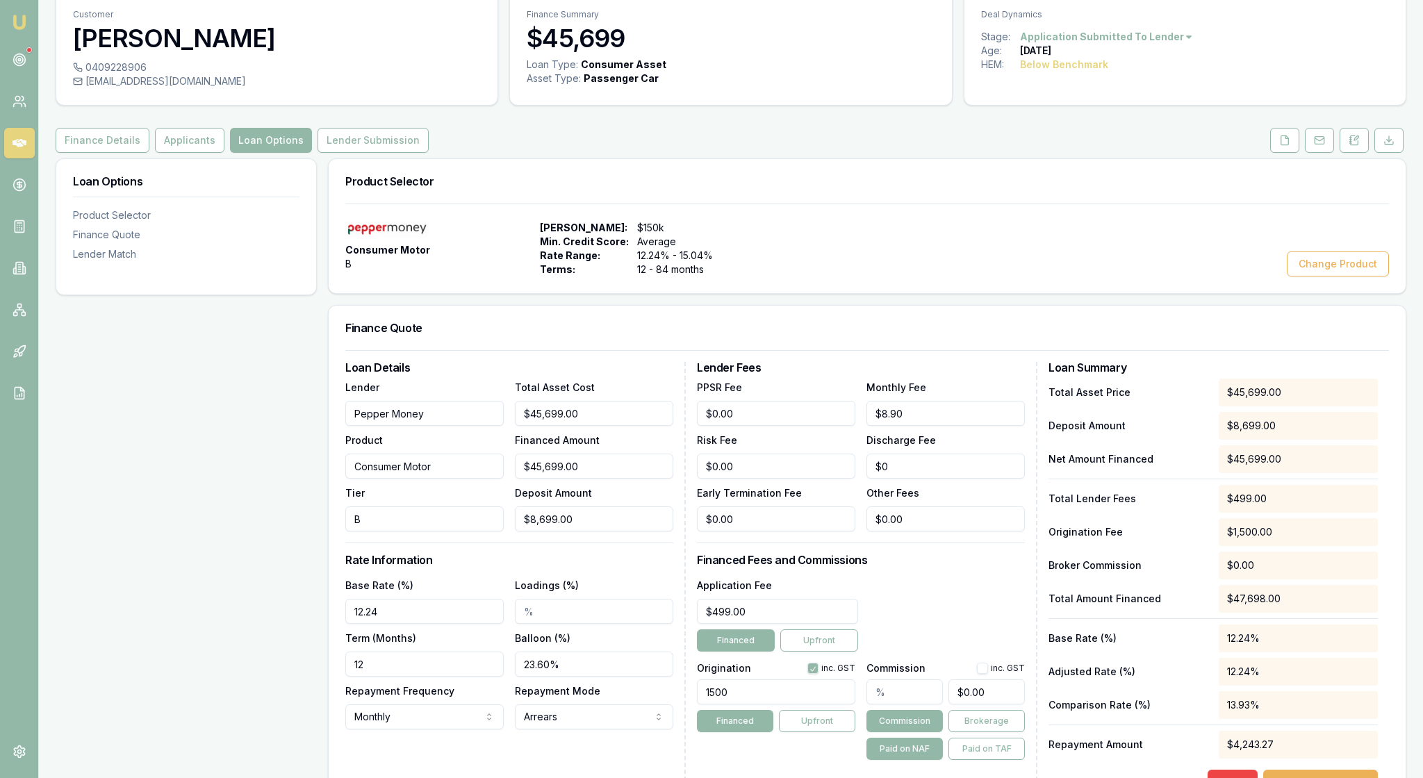
click at [336, 535] on div "Loan Details Lender Pepper Money Product Consumer Motor Tier B Total Asset Cost…" at bounding box center [867, 580] width 1077 height 461
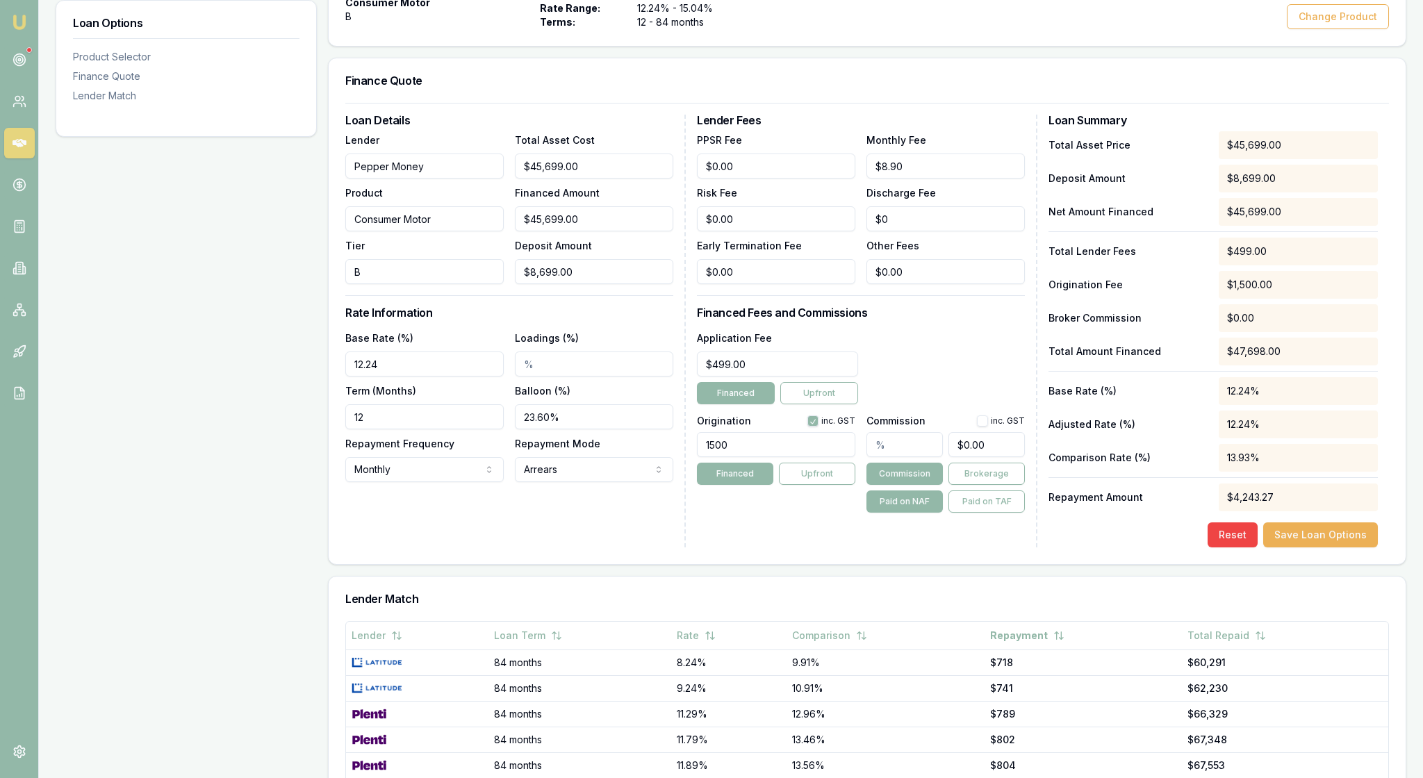
scroll to position [372, 0]
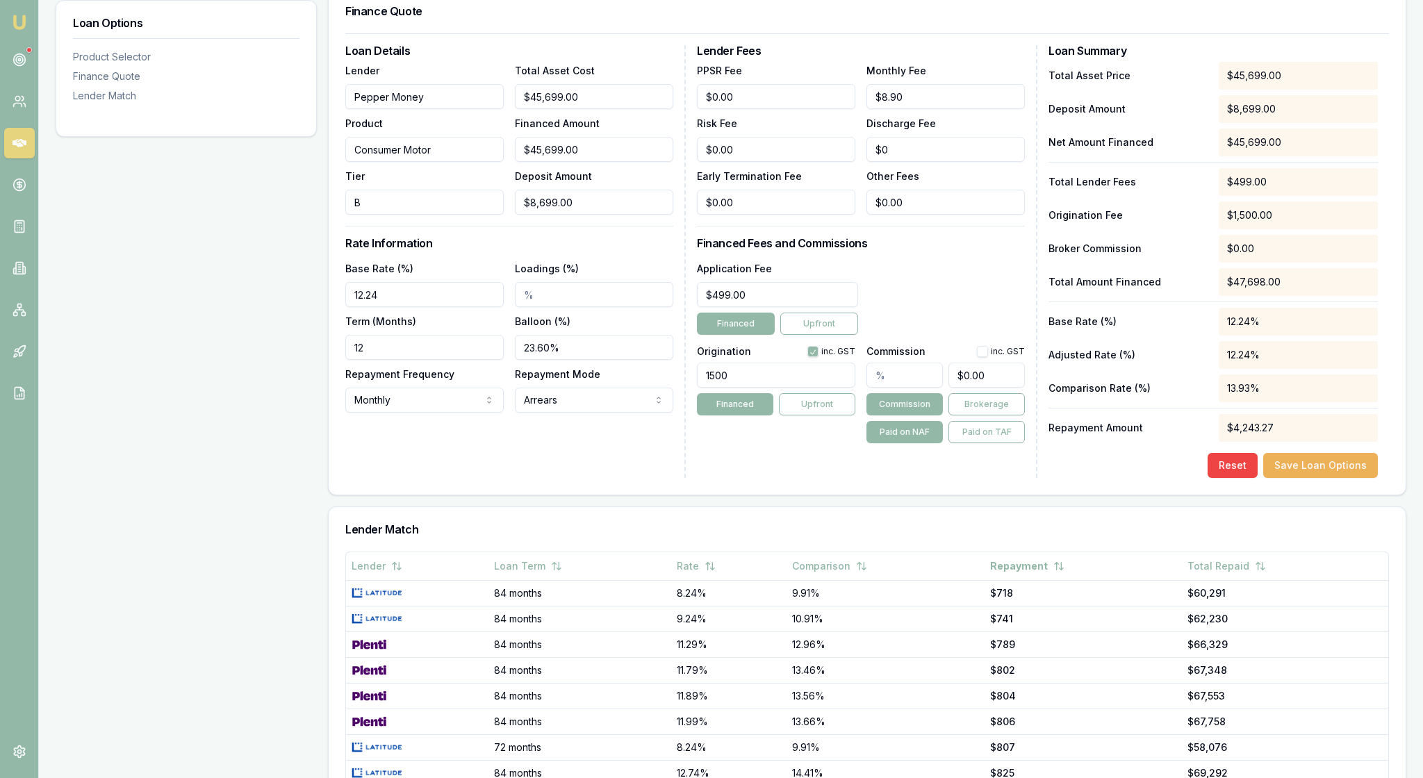
drag, startPoint x: 422, startPoint y: 386, endPoint x: 345, endPoint y: 375, distance: 78.6
click at [343, 375] on div "Loan Details Lender Pepper Money Product Consumer Motor Tier B Total Asset Cost…" at bounding box center [867, 263] width 1077 height 461
type input "9.69%"
drag, startPoint x: 396, startPoint y: 438, endPoint x: 300, endPoint y: 436, distance: 95.9
click at [300, 436] on div "Loan Options Product Selector Finance Quote Lender Match Product Selector Consu…" at bounding box center [731, 371] width 1351 height 1058
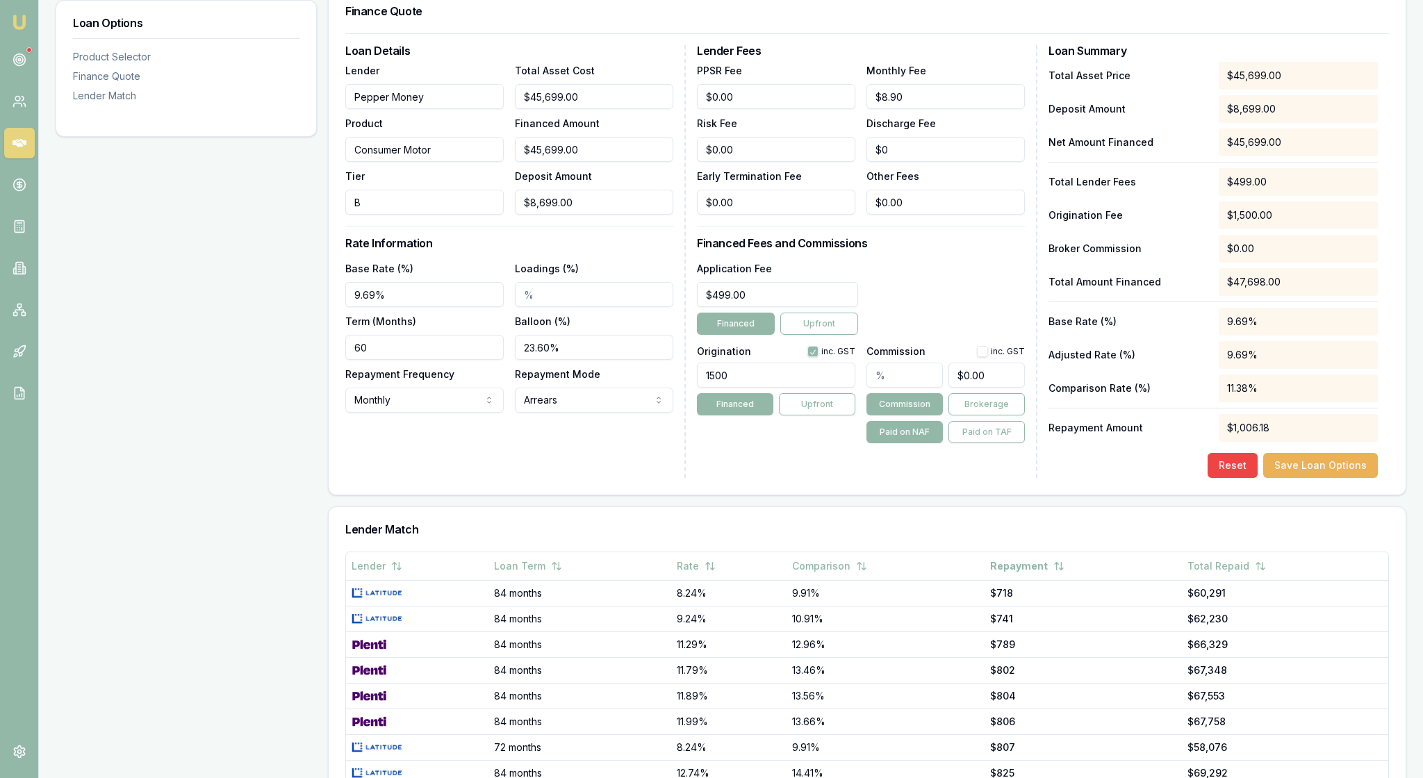
type input "60"
click at [585, 478] on div "Loan Details Lender Pepper Money Product Consumer Motor Tier B Total Asset Cost…" at bounding box center [515, 261] width 340 height 433
click at [788, 478] on div "Lender Fees PPSR Fee $0.00 Monthly Fee $8.90 Risk Fee $0.00 Discharge Fee $0 Ea…" at bounding box center [867, 261] width 340 height 433
click at [1313, 478] on button "Save Loan Options" at bounding box center [1320, 465] width 115 height 25
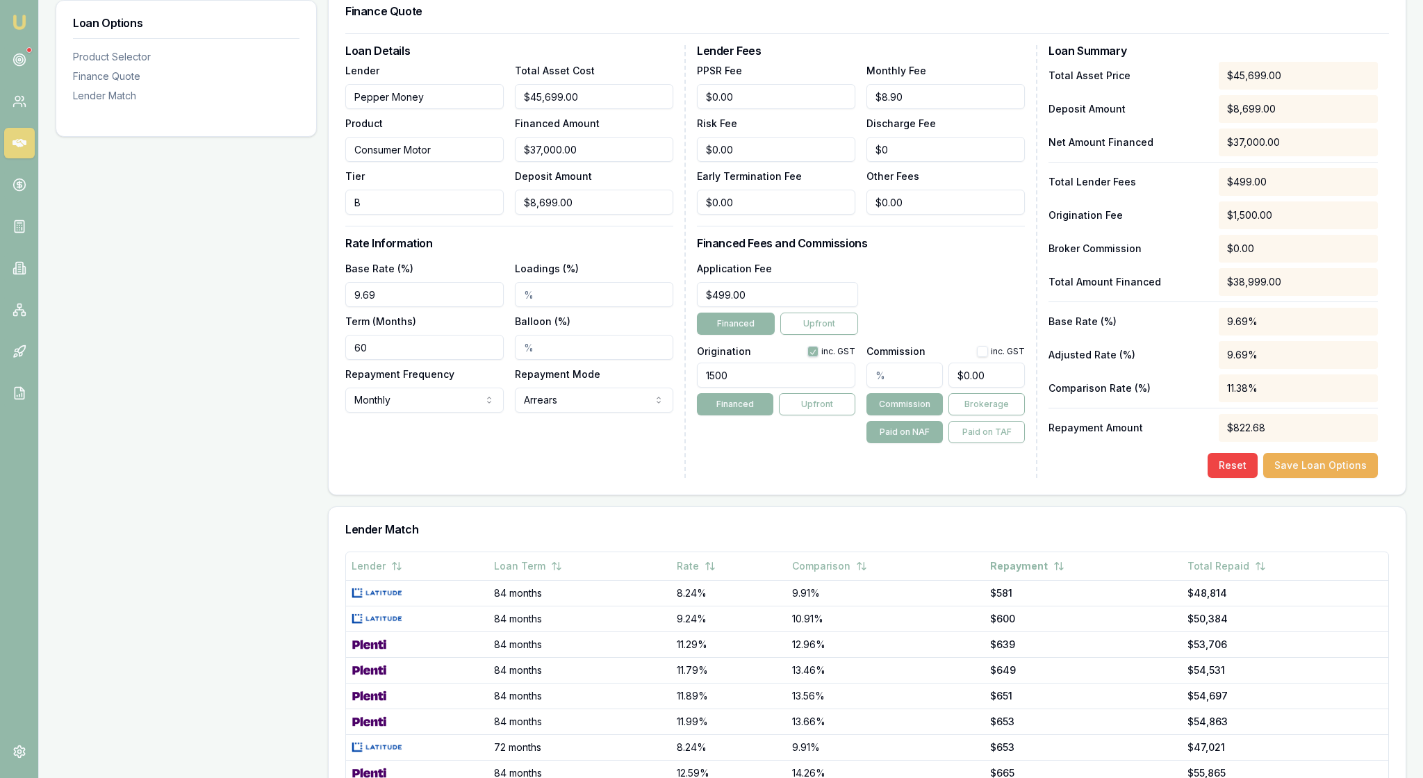
click at [548, 360] on input "Balloon (%)" at bounding box center [594, 347] width 158 height 25
type input "23.6"
click at [1334, 478] on button "Save Loan Options" at bounding box center [1320, 465] width 115 height 25
click at [1337, 478] on button "Save Loan Options" at bounding box center [1320, 465] width 115 height 25
drag, startPoint x: 762, startPoint y: 151, endPoint x: 693, endPoint y: 150, distance: 68.1
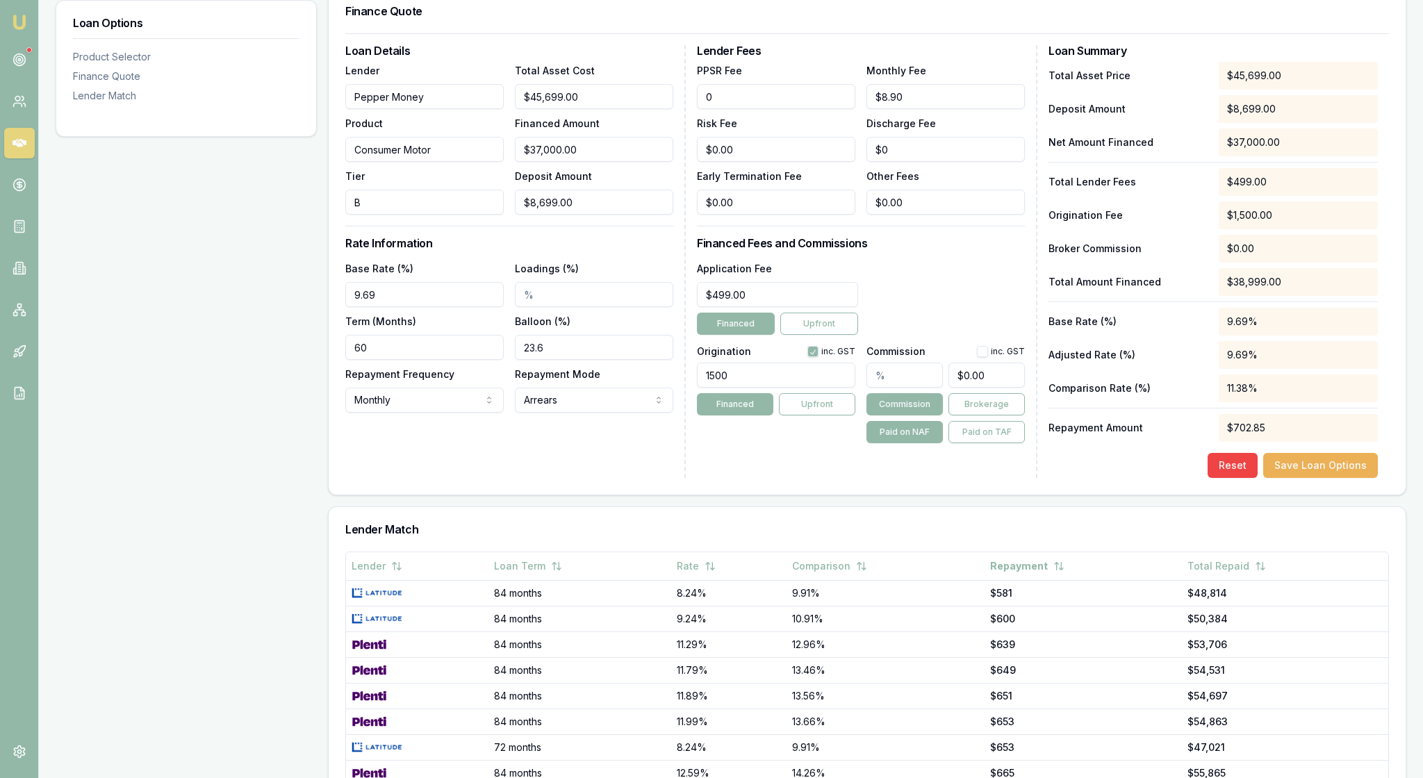
click at [693, 150] on div "Loan Details Lender Pepper Money Product Consumer Motor Tier B Total Asset Cost…" at bounding box center [867, 261] width 1044 height 433
type input "$8.00"
click at [949, 335] on div "Application Fee $499.00 Financed Upfront" at bounding box center [861, 297] width 328 height 75
click at [905, 388] on input "text" at bounding box center [904, 375] width 76 height 25
type input "5"
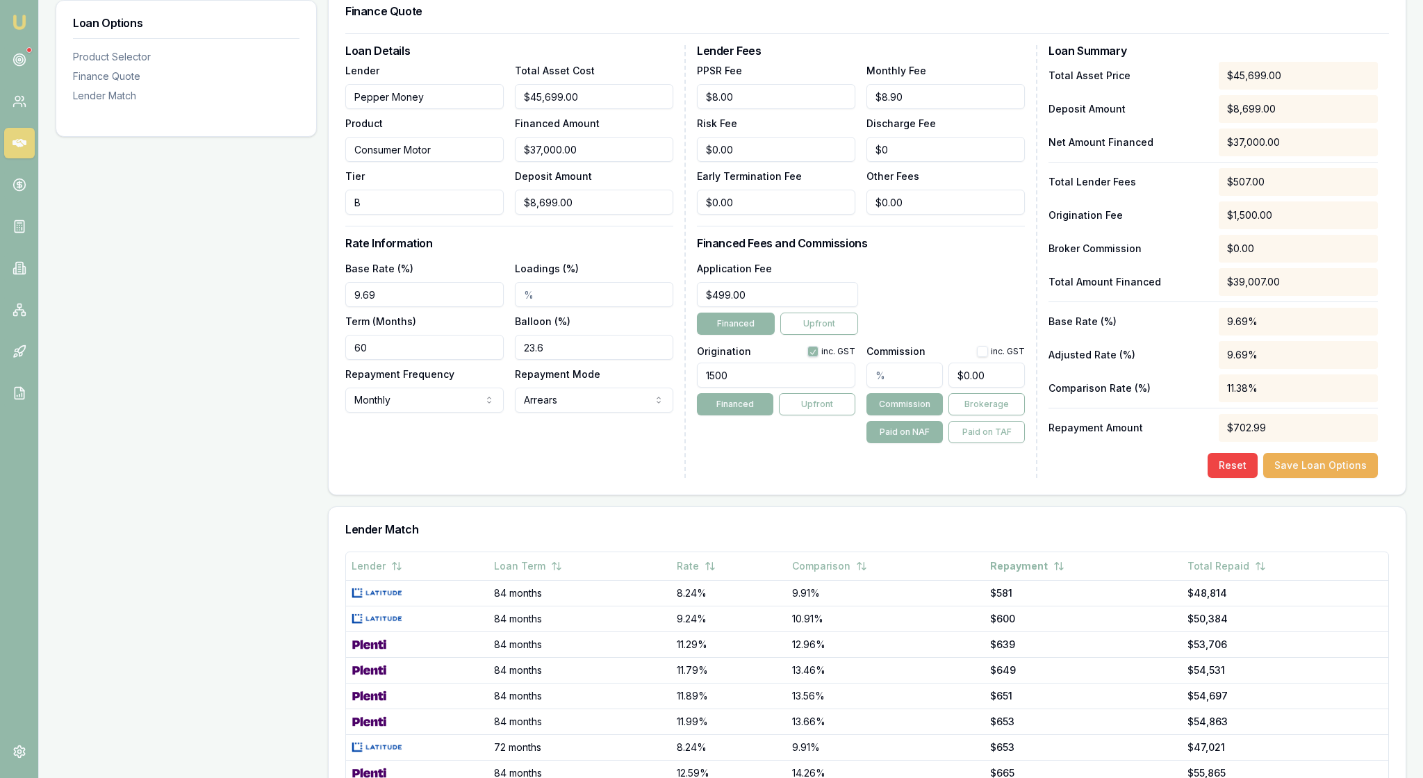
type input "$1,850.00"
type input "5.00%"
click at [1034, 495] on div "Loan Details Lender Pepper Money Product Consumer Motor Tier B Total Asset Cost…" at bounding box center [867, 263] width 1077 height 461
click at [1063, 478] on div "Reset Save Loan Options" at bounding box center [1212, 465] width 329 height 25
drag, startPoint x: 564, startPoint y: 438, endPoint x: 504, endPoint y: 436, distance: 59.8
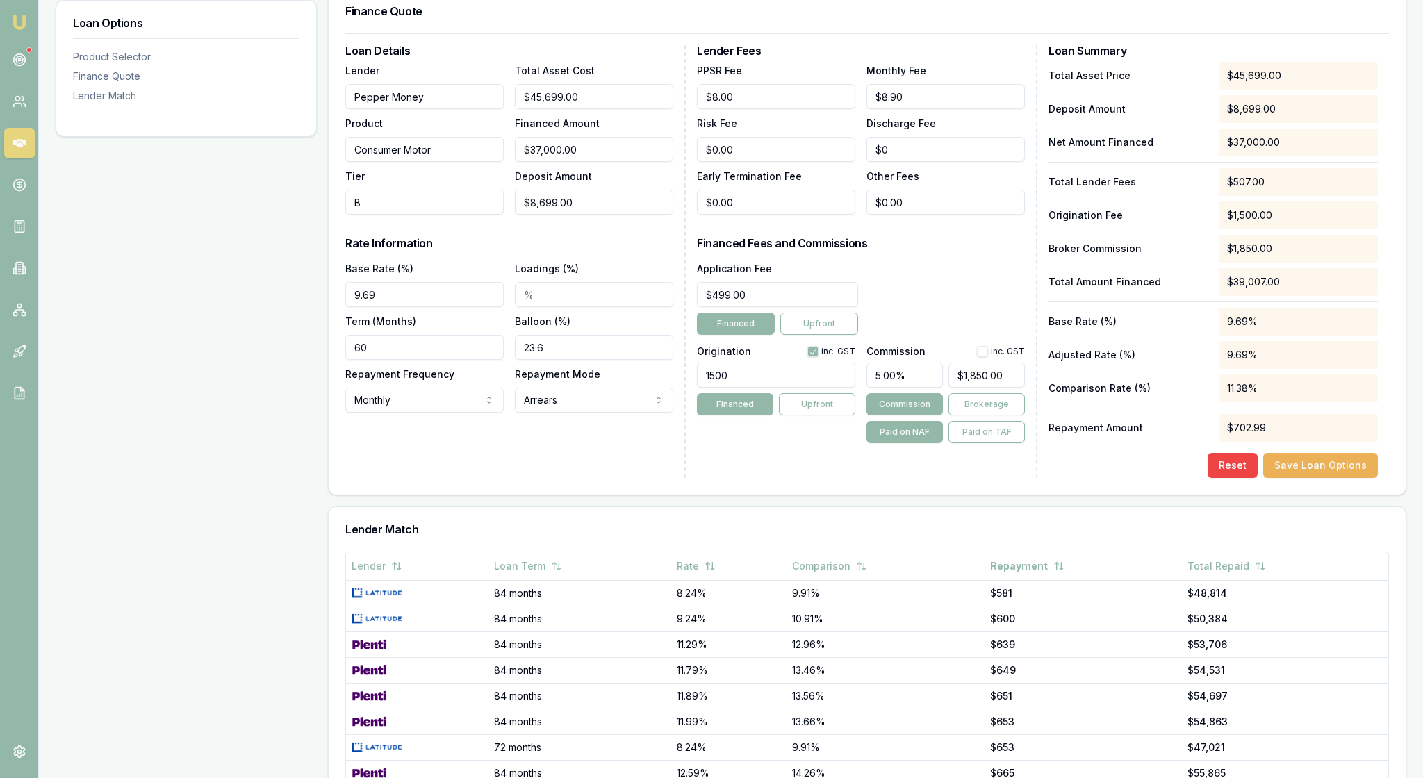
click at [504, 413] on div "Base Rate (%) 9.69 Loadings (%) Term (Months) 60 Balloon (%) 23.6 Repayment Fre…" at bounding box center [509, 336] width 328 height 153
type input "25.00%"
click at [882, 478] on div "Lender Fees PPSR Fee $8.00 Monthly Fee $8.90 Risk Fee $0.00 Discharge Fee $0 Ea…" at bounding box center [867, 261] width 340 height 433
click at [932, 388] on input "5.00%" at bounding box center [904, 375] width 76 height 25
drag, startPoint x: 932, startPoint y: 468, endPoint x: 863, endPoint y: 468, distance: 69.5
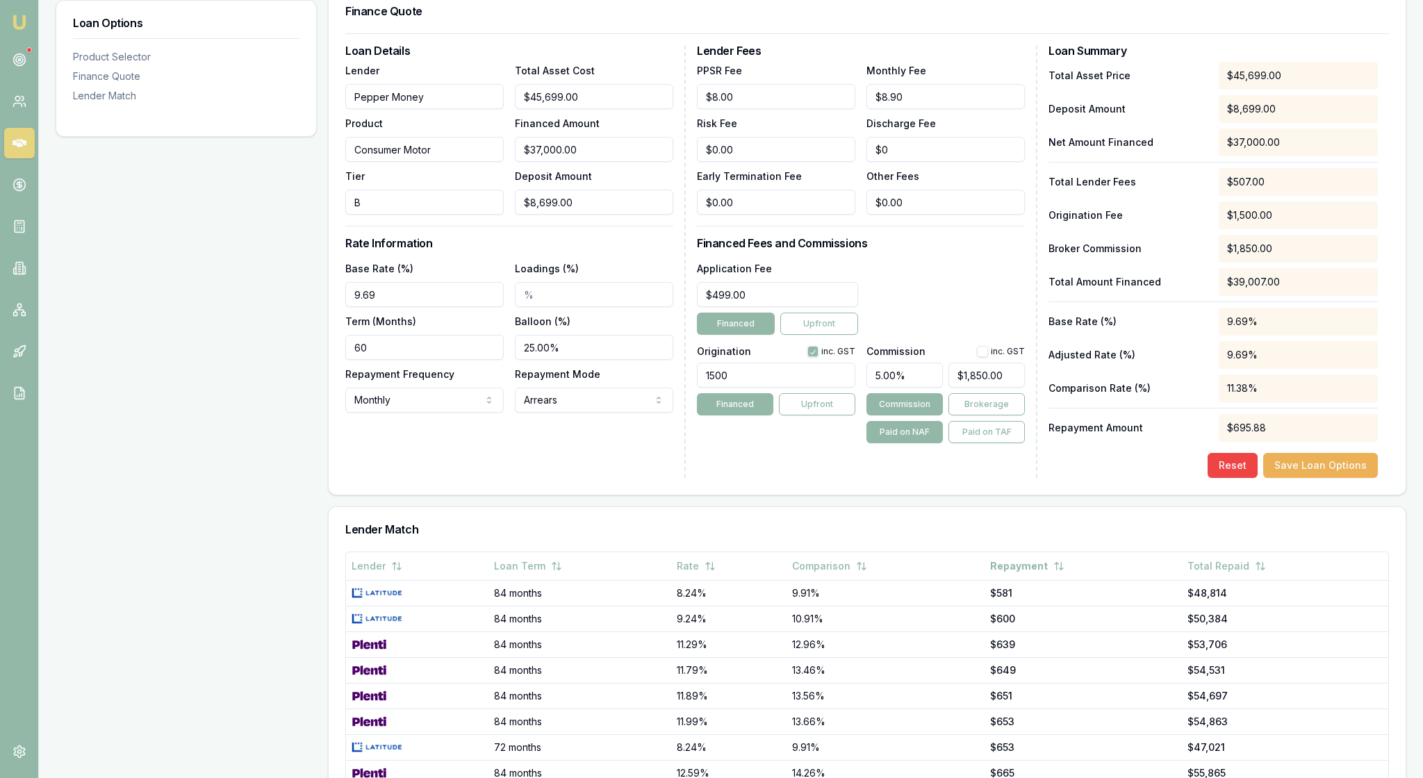
click at [863, 443] on div "Origination inc. GST 1500 Financed Upfront Commission inc. GST 5.00% $1,850.00 …" at bounding box center [861, 391] width 328 height 103
type input "5.00%"
click at [1031, 495] on div "Loan Details Lender Pepper Money Product Consumer Motor Tier B Total Asset Cost…" at bounding box center [867, 263] width 1077 height 461
click at [1296, 478] on button "Save Loan Options" at bounding box center [1320, 465] width 115 height 25
type input "1850"
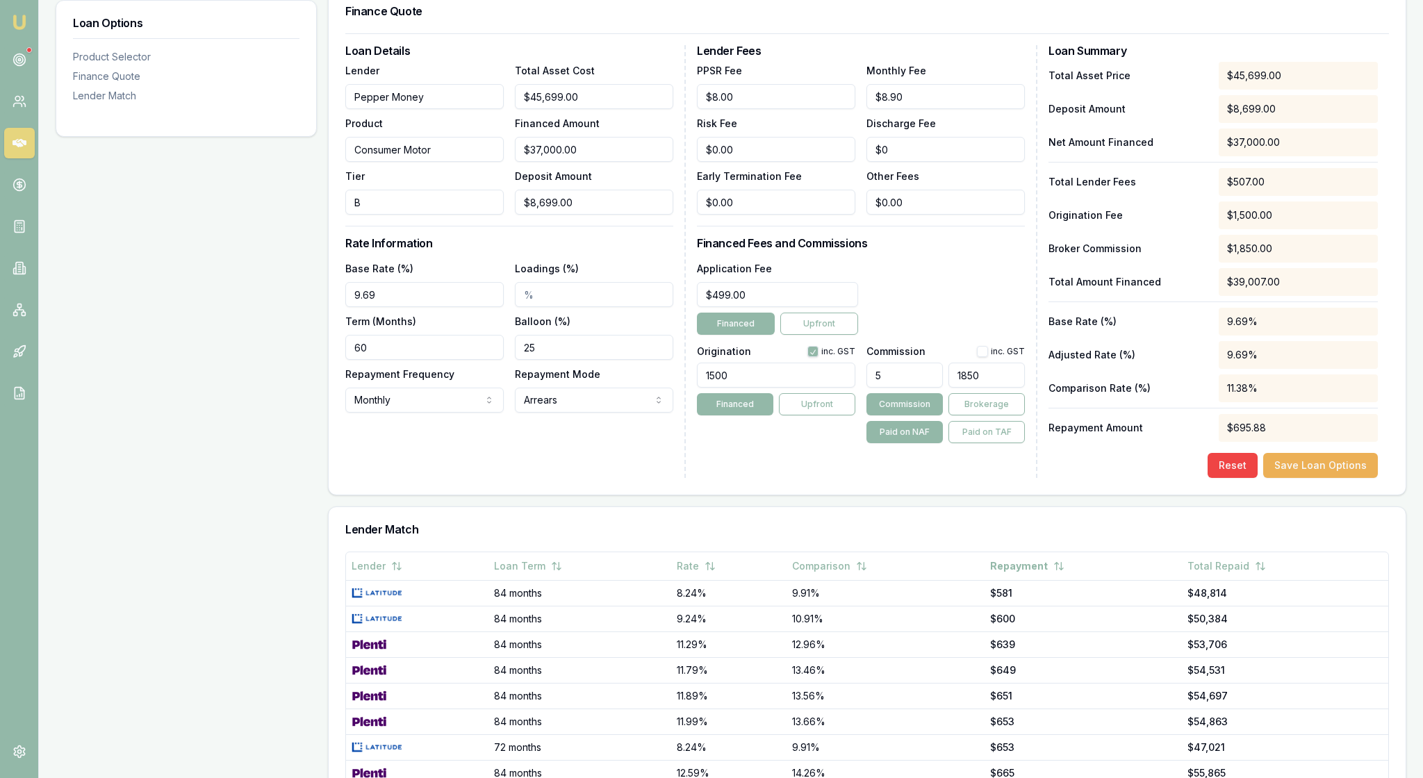
drag, startPoint x: 959, startPoint y: 467, endPoint x: 1017, endPoint y: 471, distance: 58.5
click at [1017, 388] on input "1850" at bounding box center [986, 375] width 76 height 25
type input "0.0035334440479135015"
type input "1"
type input "0.06713543691035653"
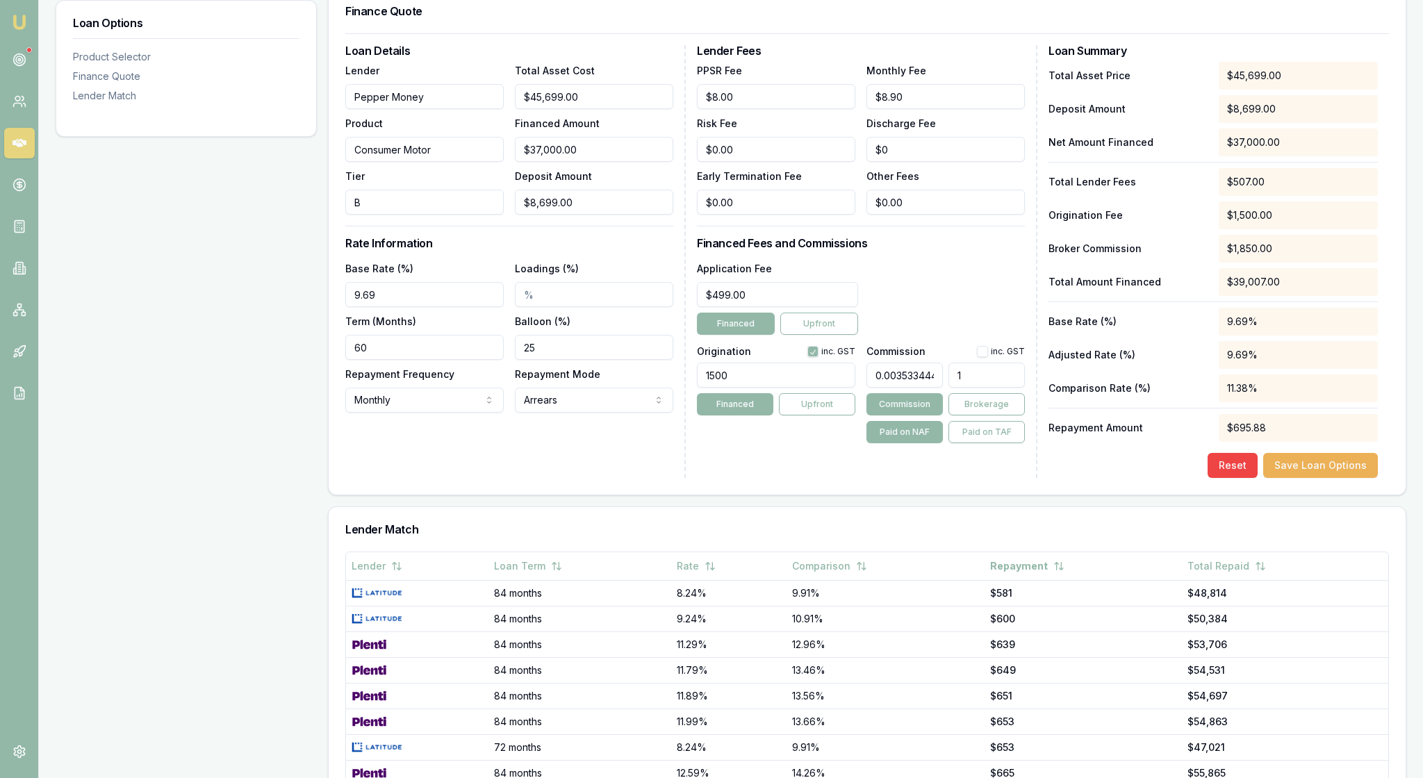
type input "19"
type input "0.6784212571993922"
type input "192"
type input "6.79127946008975"
type input "1922."
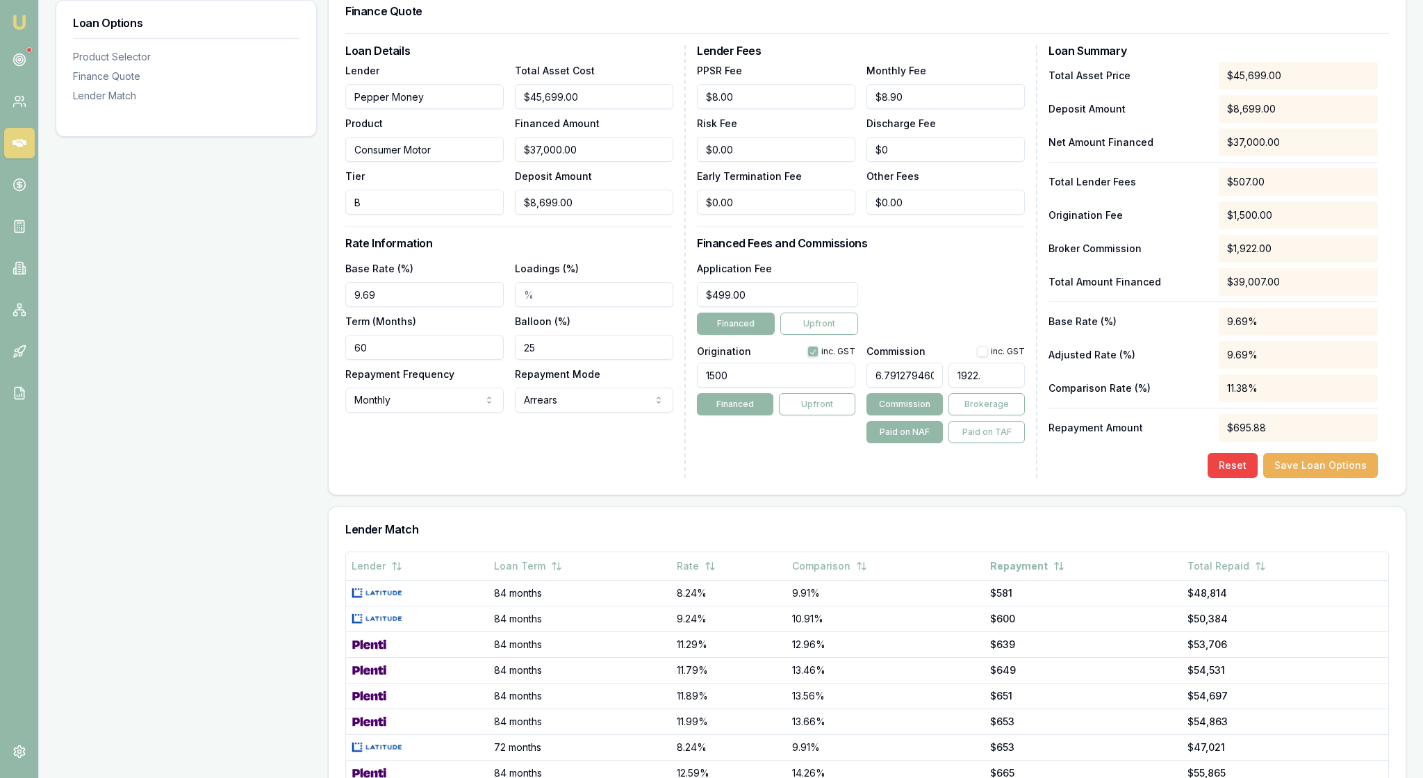
type input "6.7937528709232895"
type input "$2,513.69"
click at [1080, 478] on div "Reset Save Loan Options" at bounding box center [1212, 465] width 329 height 25
click at [1298, 478] on button "Save Loan Options" at bounding box center [1320, 465] width 115 height 25
type input "2513.688562241617"
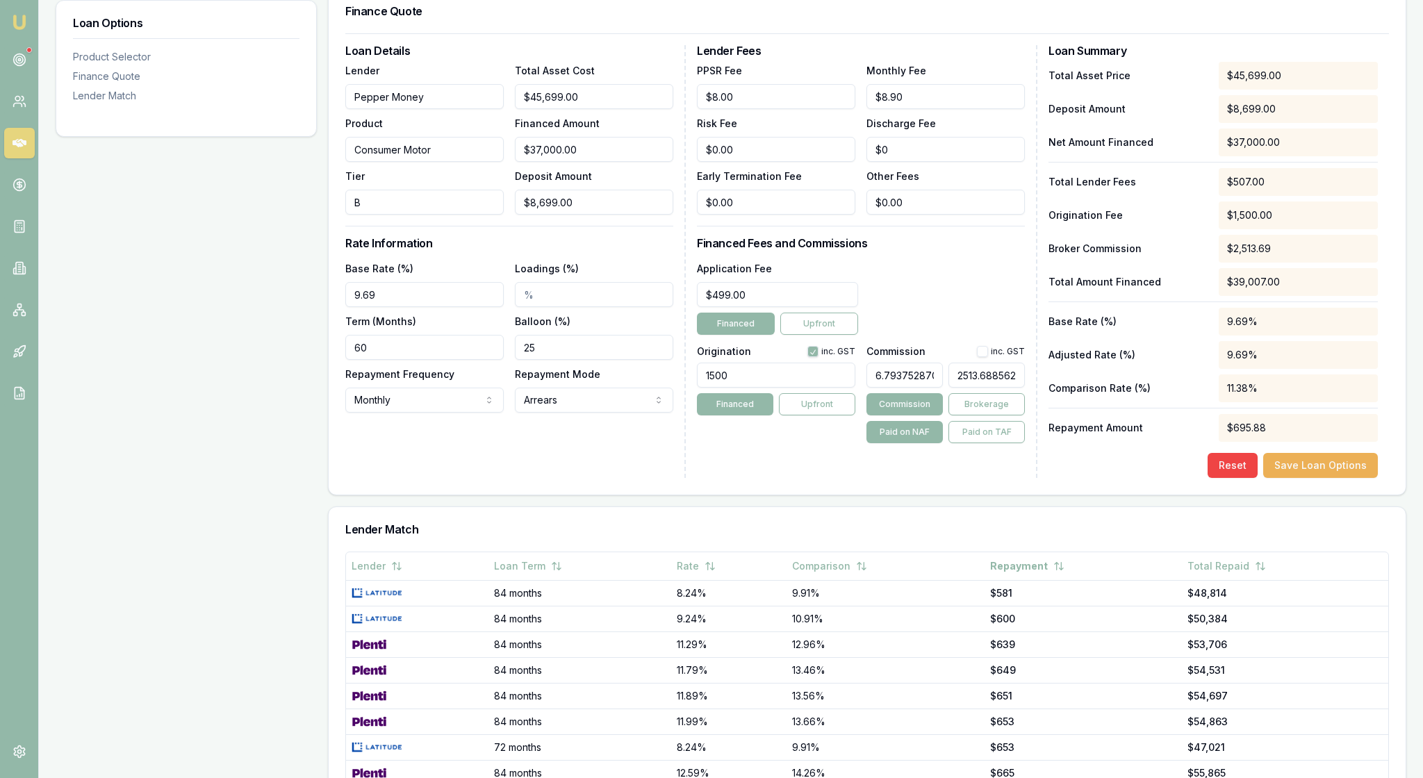
drag, startPoint x: 959, startPoint y: 464, endPoint x: 1027, endPoint y: 467, distance: 68.1
click at [1027, 467] on div "Lender Fees PPSR Fee $8.00 Monthly Fee $8.90 Risk Fee $0.00 Discharge Fee $0 Ea…" at bounding box center [867, 261] width 340 height 433
type input "0.0035334440479135015"
type input "1"
type input "0.06713543691035653"
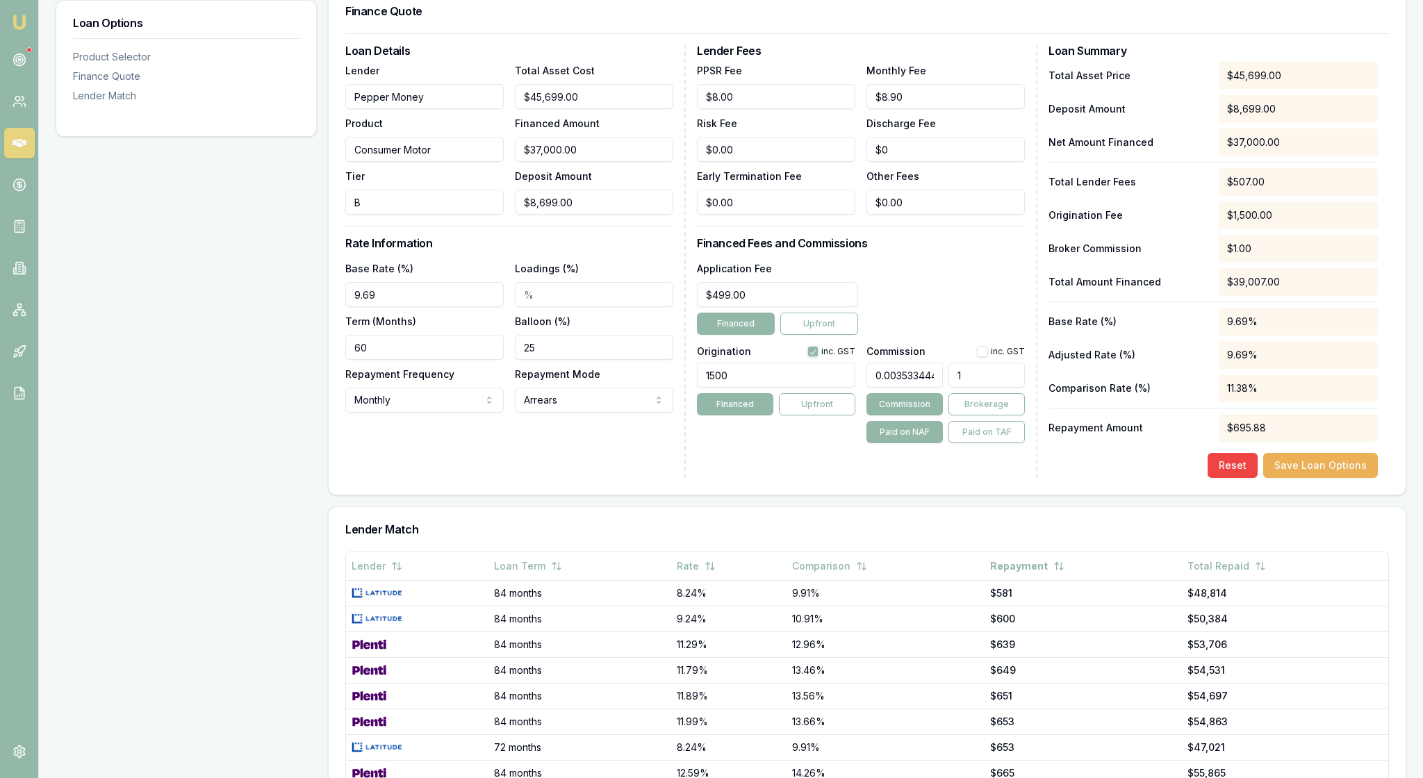
type input "19"
type input "0.6784212571993922"
type input "192"
type input "6.79127946008975"
type input "$2,512.77"
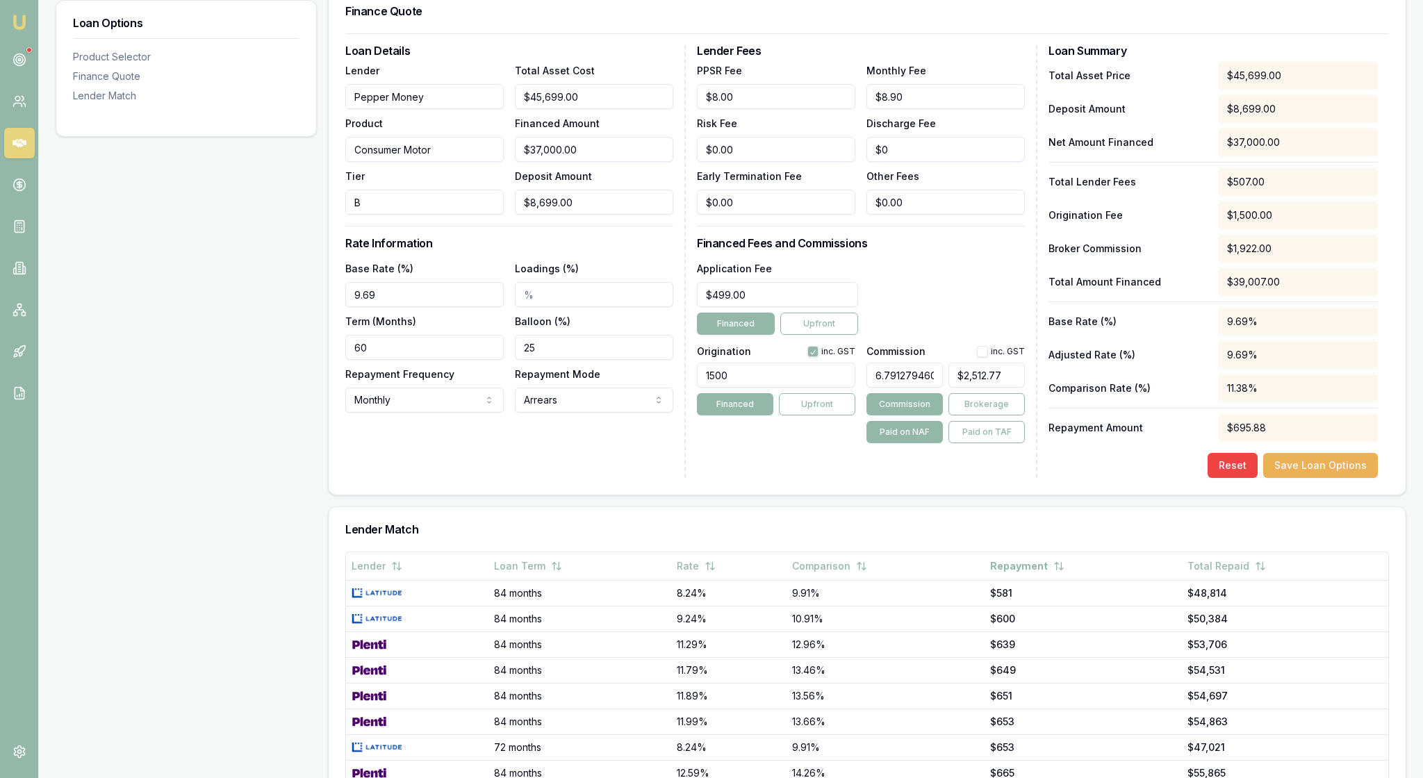
click at [1032, 478] on div "Lender Fees PPSR Fee $8.00 Monthly Fee $8.90 Risk Fee $0.00 Discharge Fee $0 Ea…" at bounding box center [867, 261] width 340 height 433
drag, startPoint x: 931, startPoint y: 468, endPoint x: 862, endPoint y: 468, distance: 69.5
click at [862, 443] on div "Origination inc. GST 1500 Financed Upfront Commission inc. GST 6.79127946008975…" at bounding box center [861, 391] width 328 height 103
type input "46008975"
type input "$17,023,320,750.00"
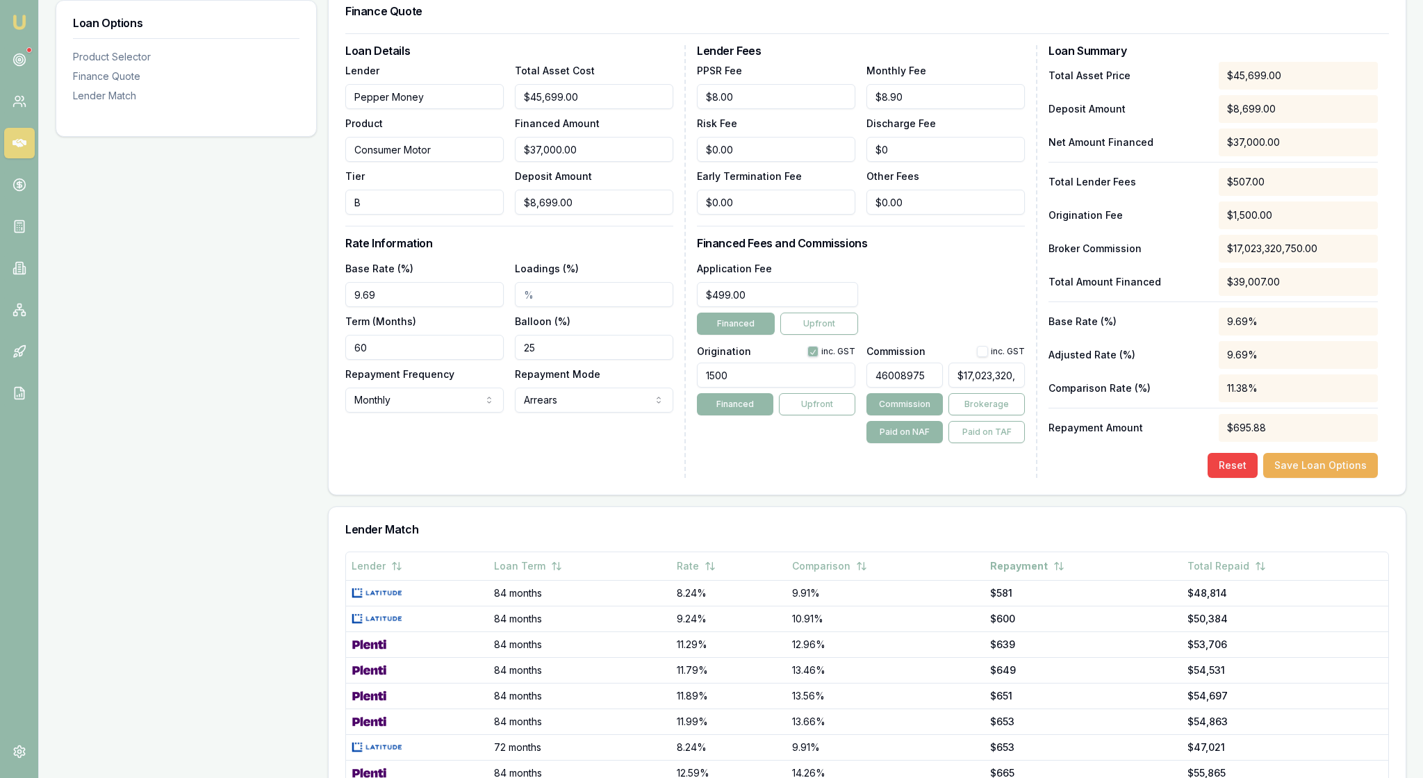
type input "4600897"
type input "$1,702,331,890.00"
type input "460089"
type input "$170,232,930.00"
type input "46008"
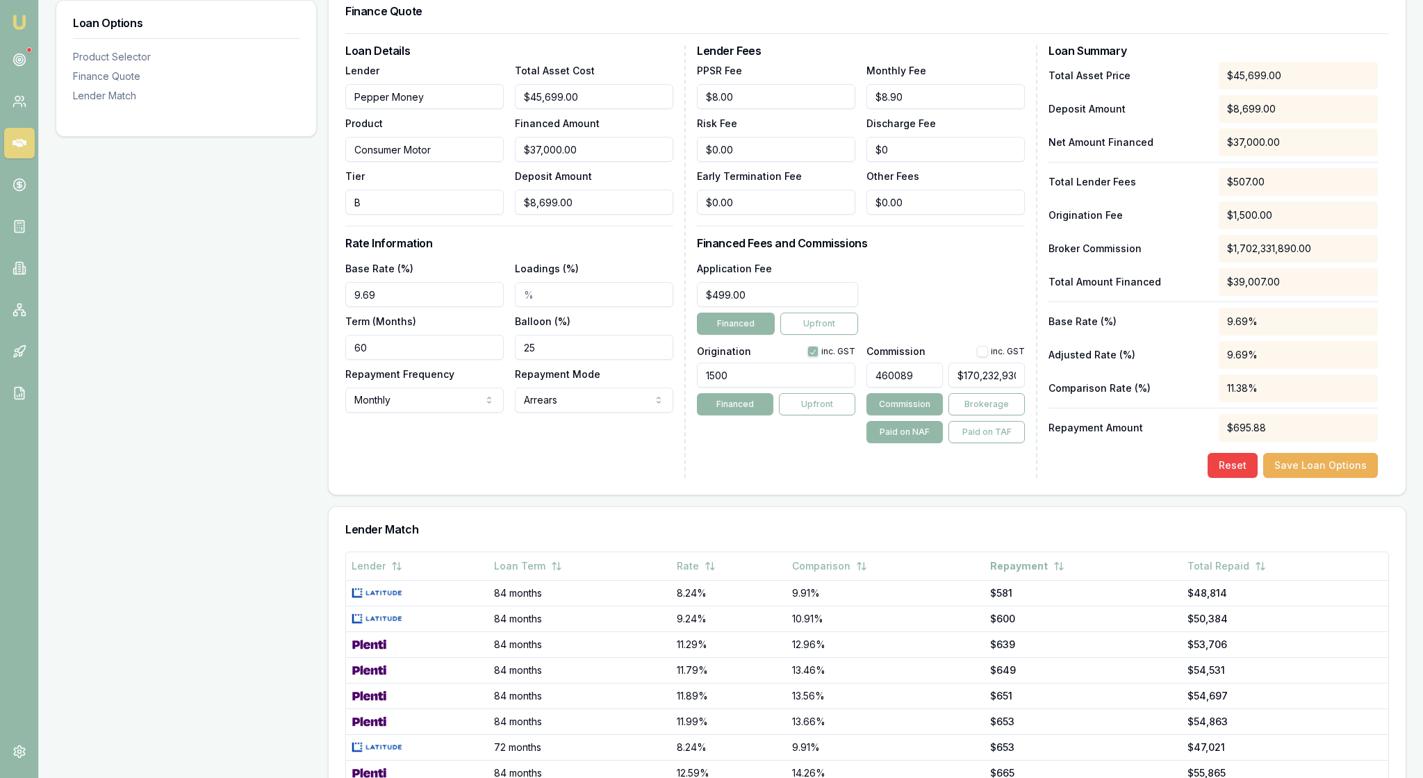
type input "$17,022,960.00"
type input "4600"
type input "$1,702,000.00"
type input "460"
type input "$170,200.00"
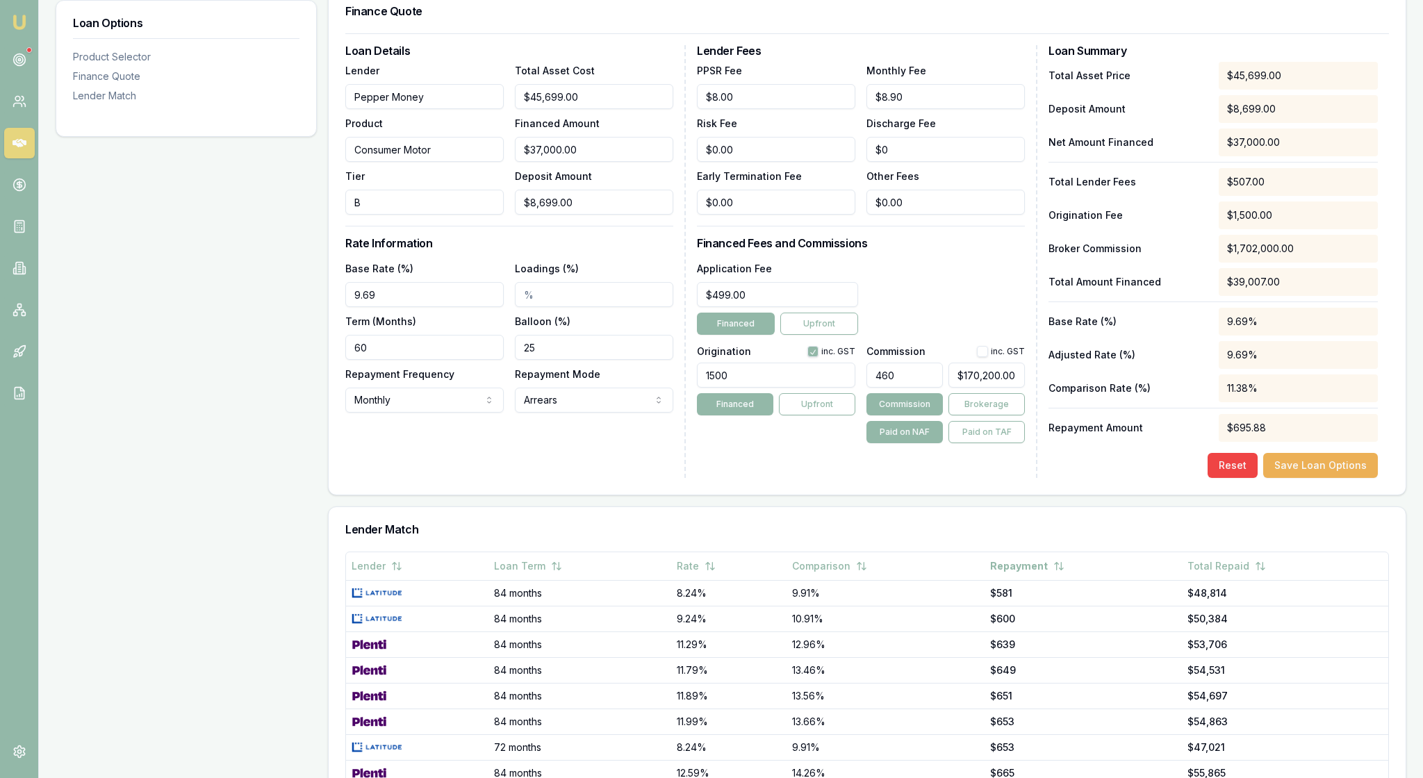
type input "46"
type input "$17,020.00"
type input "4"
type input "$1,480.00"
type input "$0.00"
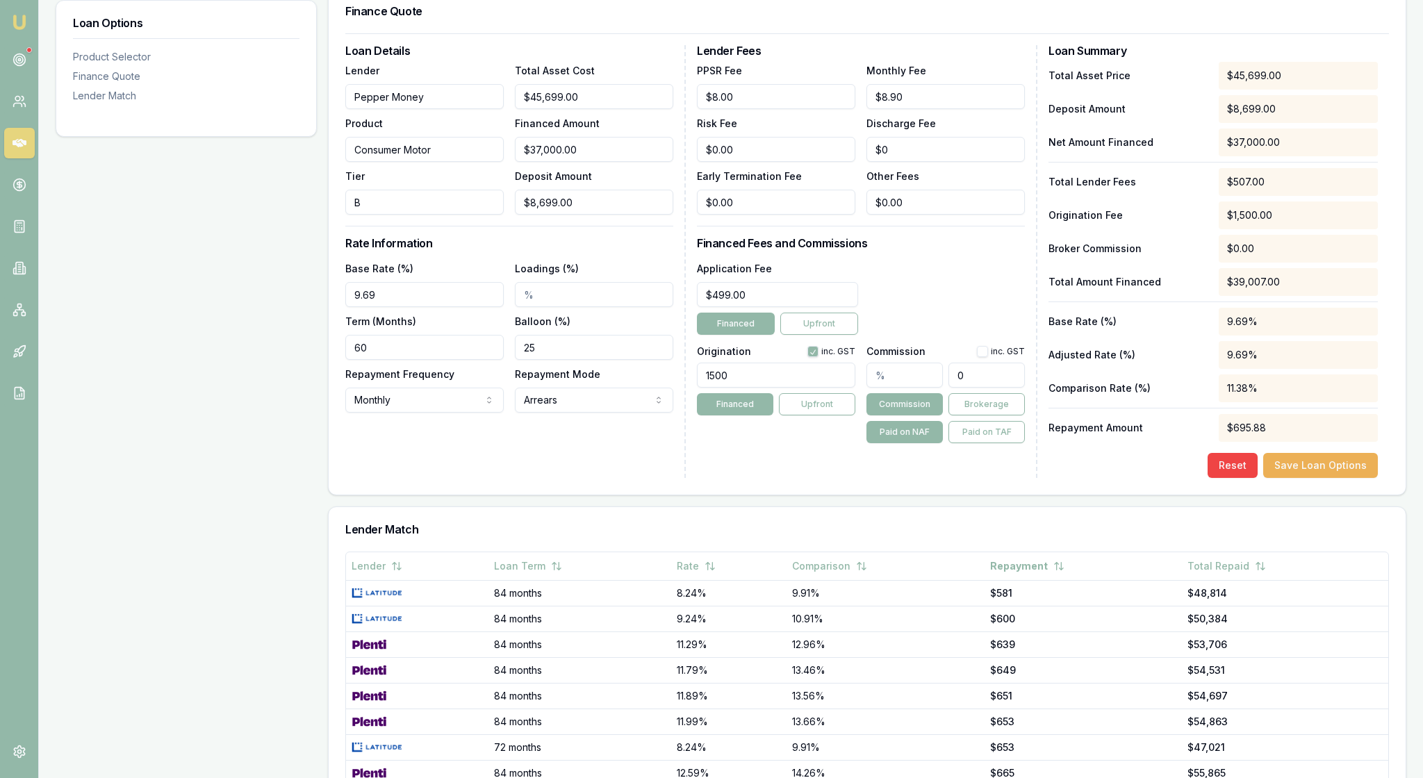
drag, startPoint x: 999, startPoint y: 474, endPoint x: 935, endPoint y: 474, distance: 63.9
click at [935, 388] on div "0" at bounding box center [945, 372] width 158 height 31
type input "$0.00"
click at [920, 388] on input "text" at bounding box center [904, 375] width 76 height 25
type input "5"
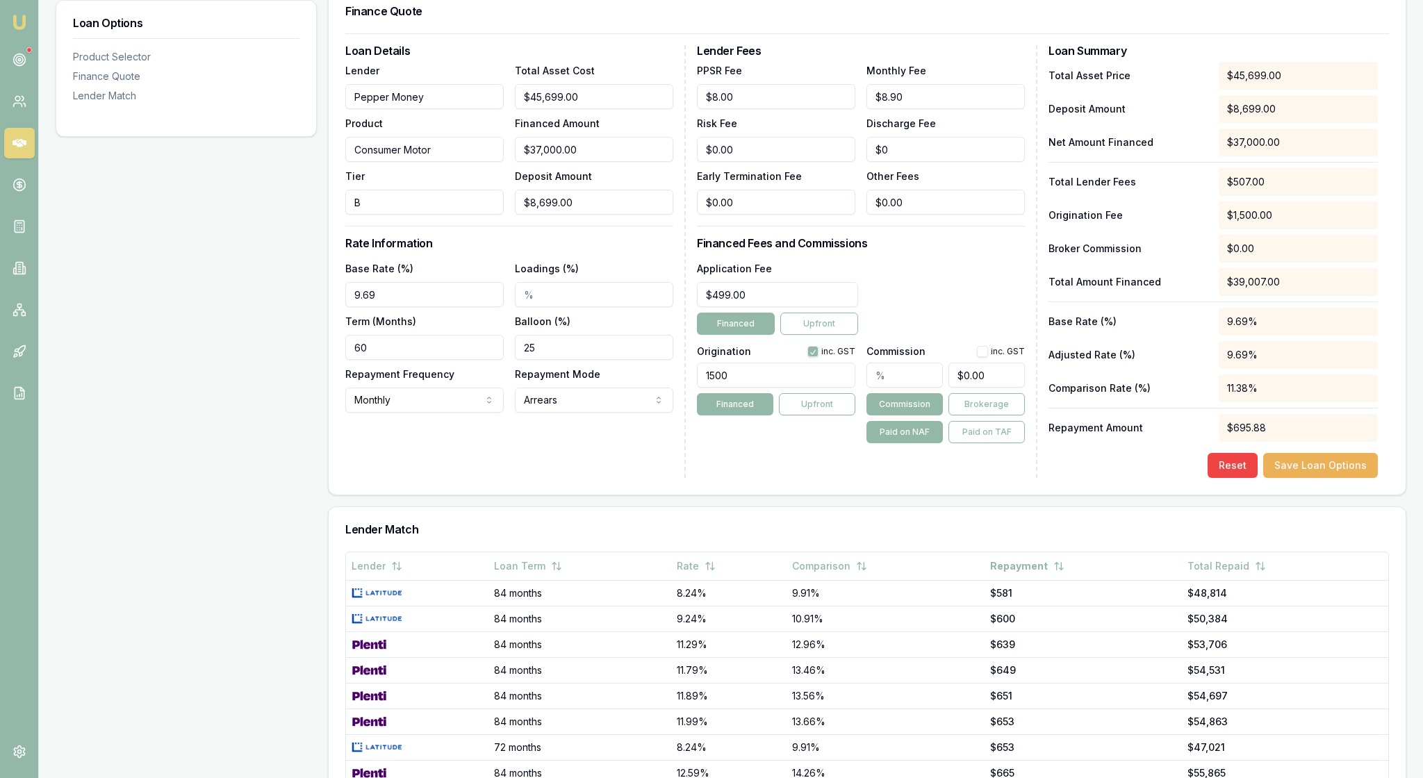
type input "$1,850.00"
type input "5.00%"
click at [1041, 478] on div "Loan Details Lender Pepper Money Product Consumer Motor Tier B Total Asset Cost…" at bounding box center [867, 261] width 1044 height 433
click at [1308, 478] on button "Save Loan Options" at bounding box center [1320, 465] width 115 height 25
click at [1044, 478] on div "Loan Details Lender Pepper Money Product Consumer Motor Tier B Total Asset Cost…" at bounding box center [867, 261] width 1044 height 433
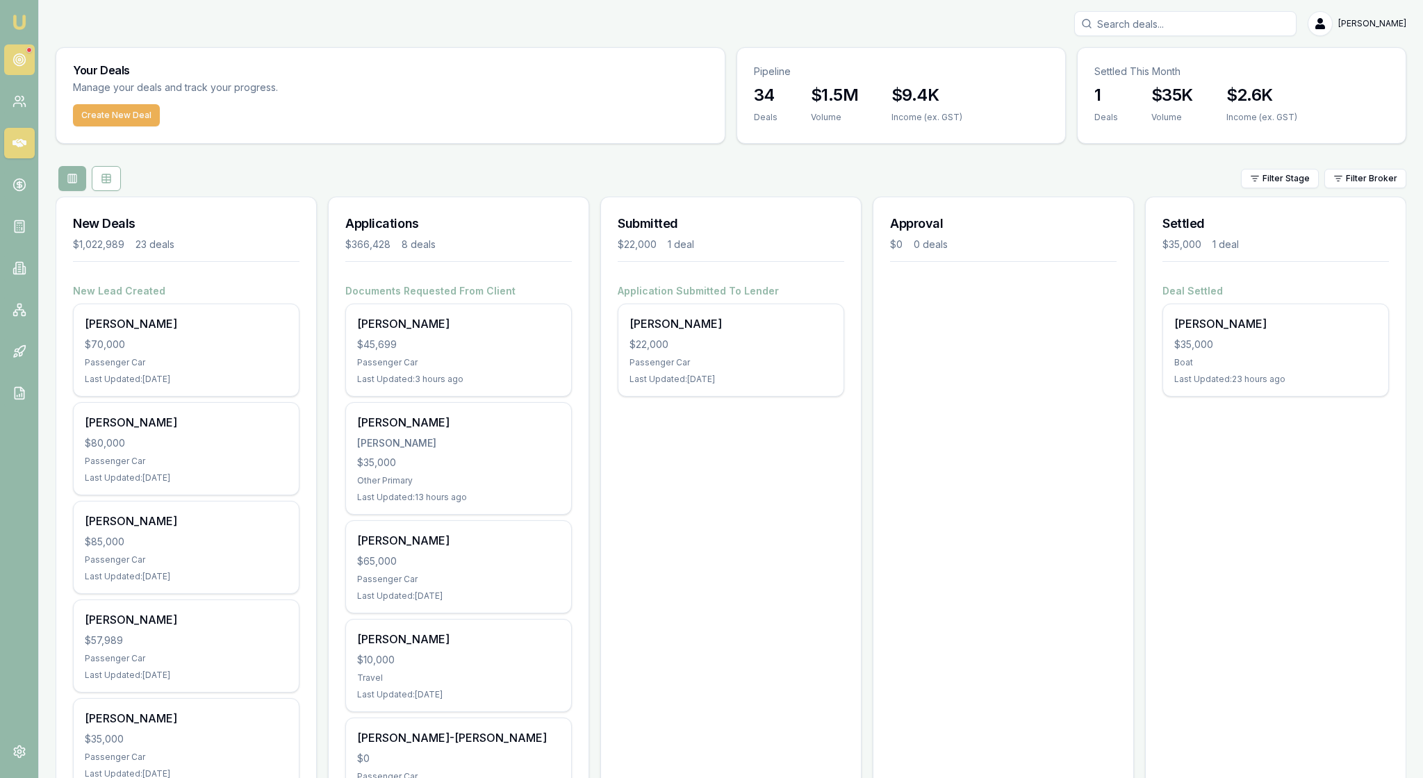
click at [18, 61] on icon at bounding box center [20, 60] width 14 height 14
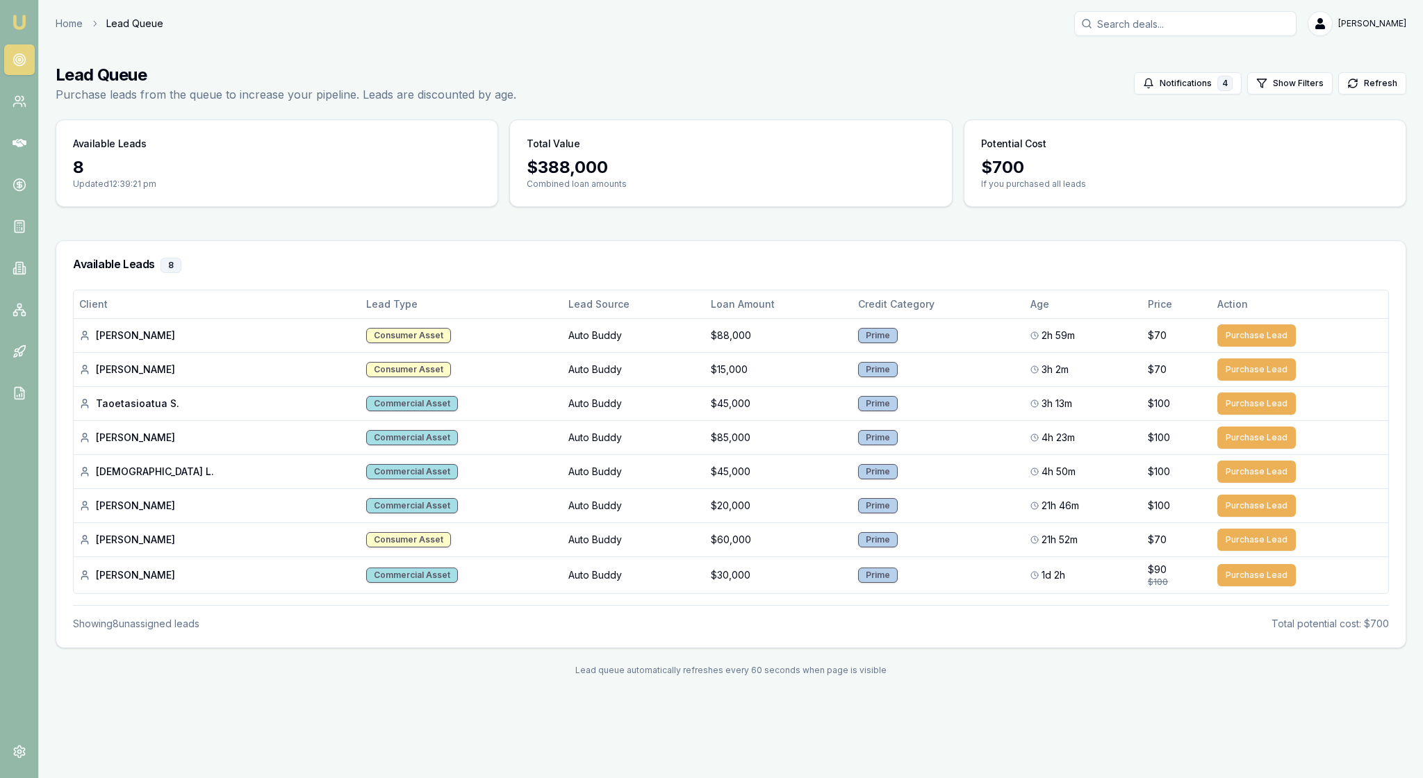
click at [28, 19] on img at bounding box center [19, 22] width 17 height 17
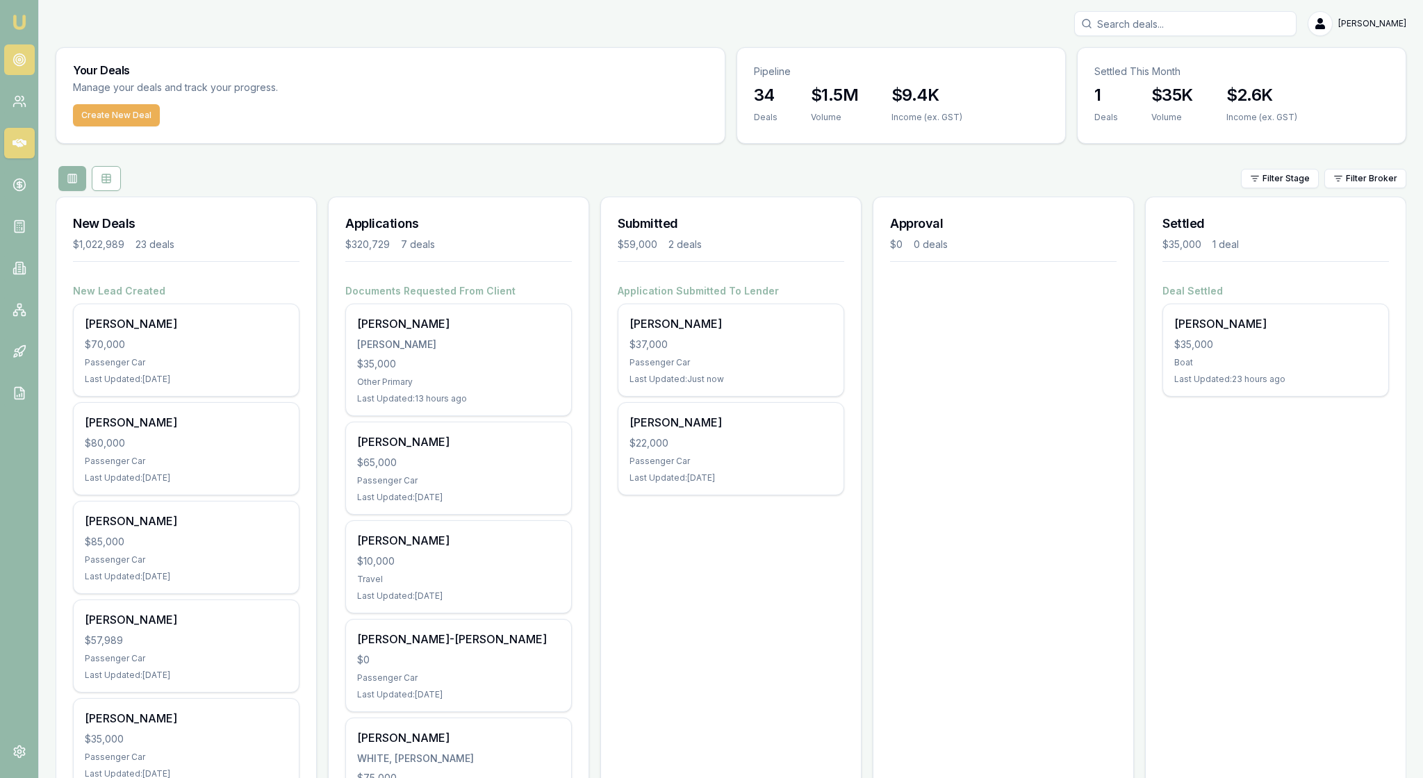
click at [25, 63] on circle at bounding box center [19, 60] width 12 height 12
